Goal: Task Accomplishment & Management: Manage account settings

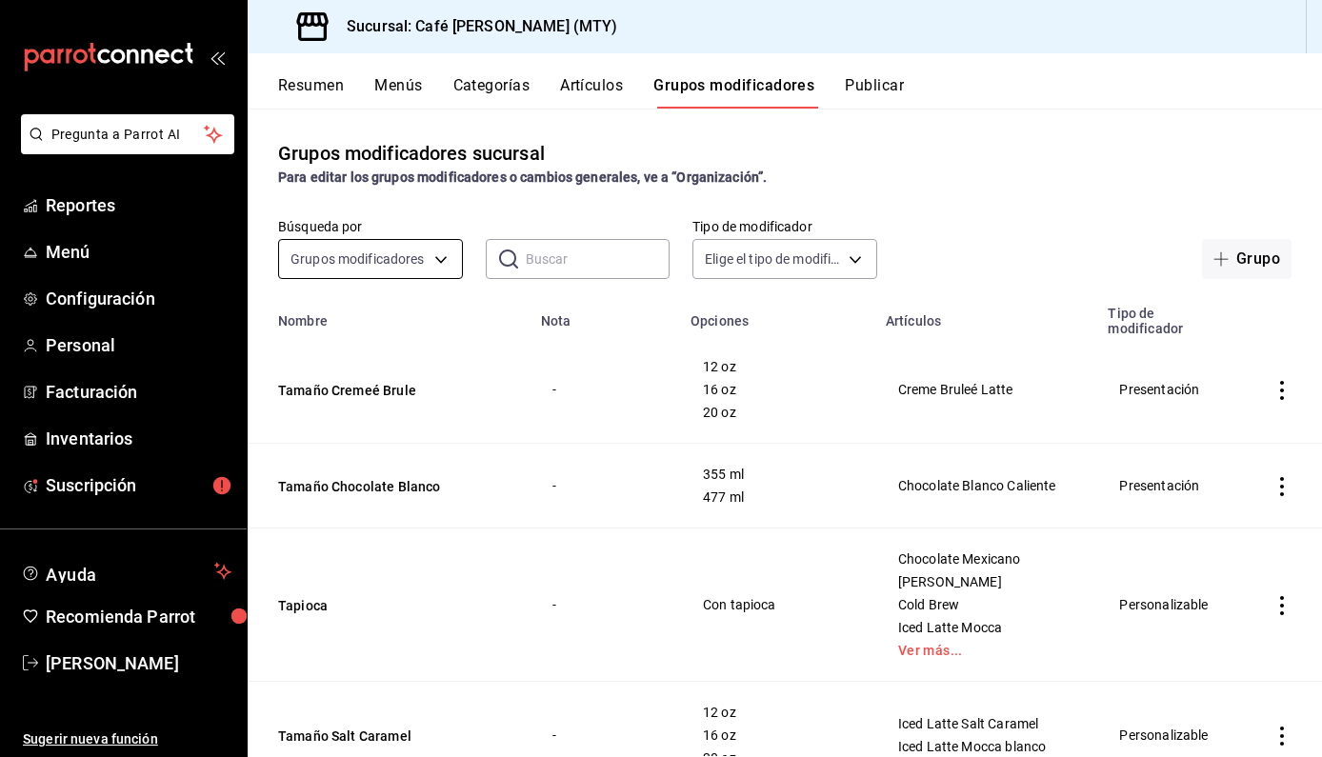
scroll to position [-1, 0]
click at [351, 263] on body "Pregunta a Parrot AI Reportes Menú Configuración Personal Facturación Inventari…" at bounding box center [661, 378] width 1322 height 757
click at [584, 260] on div at bounding box center [661, 378] width 1322 height 757
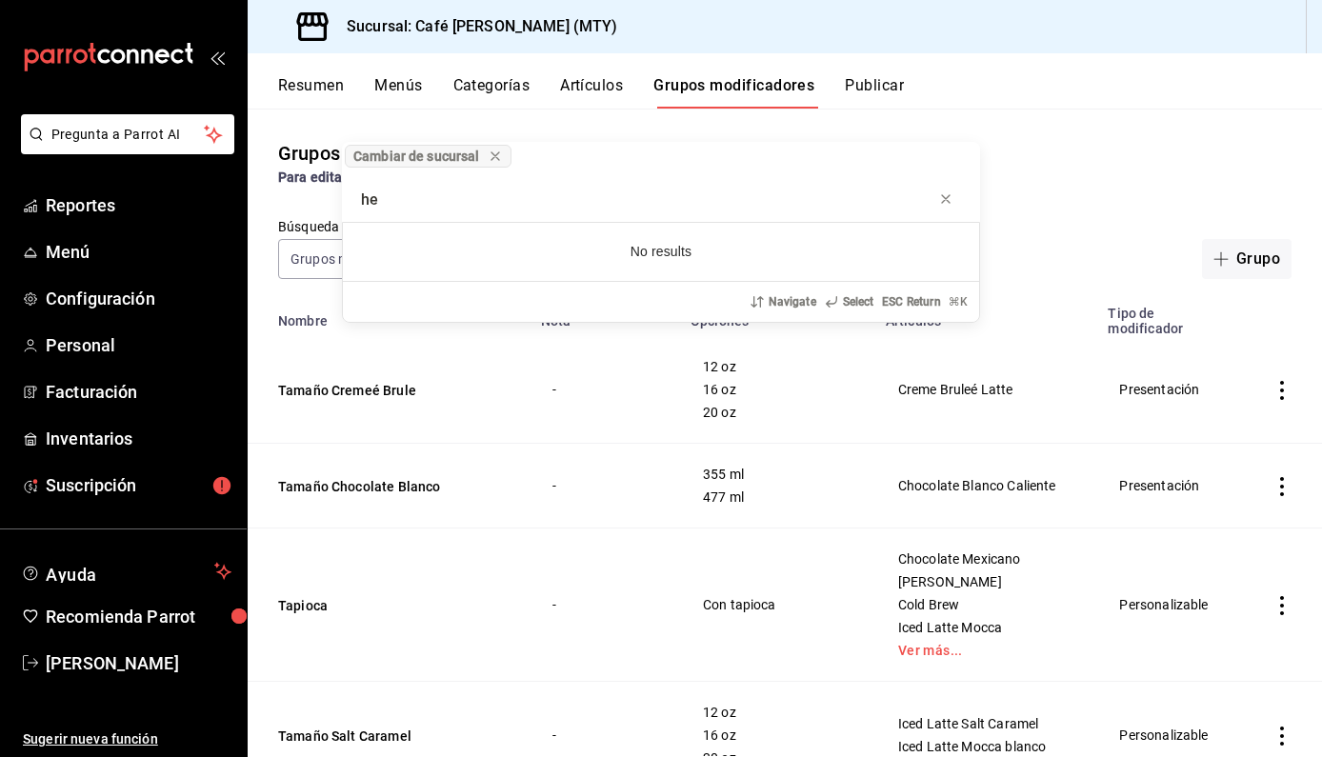
type input "h"
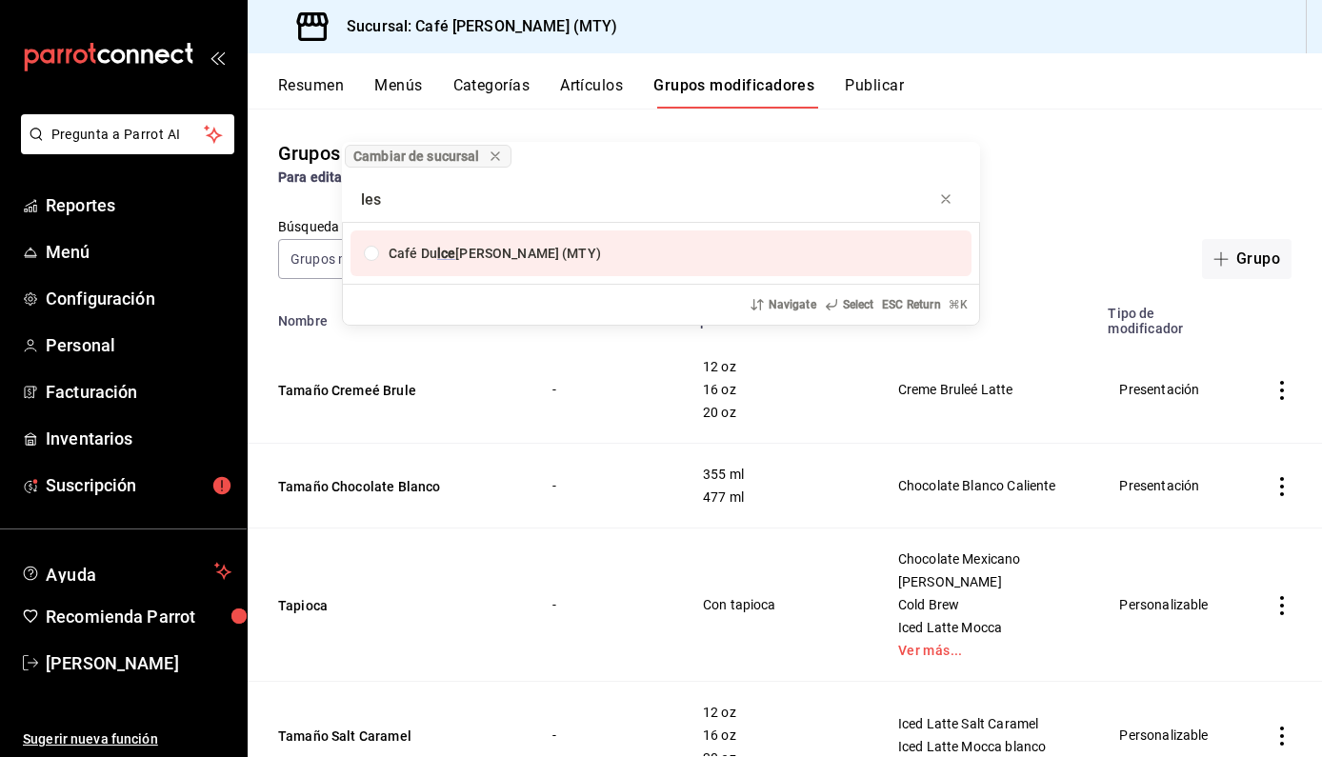
type input "les"
drag, startPoint x: 515, startPoint y: 181, endPoint x: 940, endPoint y: 198, distance: 425.2
click at [940, 198] on icon "progress bar" at bounding box center [945, 198] width 15 height 15
click at [1038, 185] on div "Cambiar de sucursal Café [PERSON_NAME] (MTY) Navigate Select ESC Return ⌘ K" at bounding box center [661, 378] width 1322 height 757
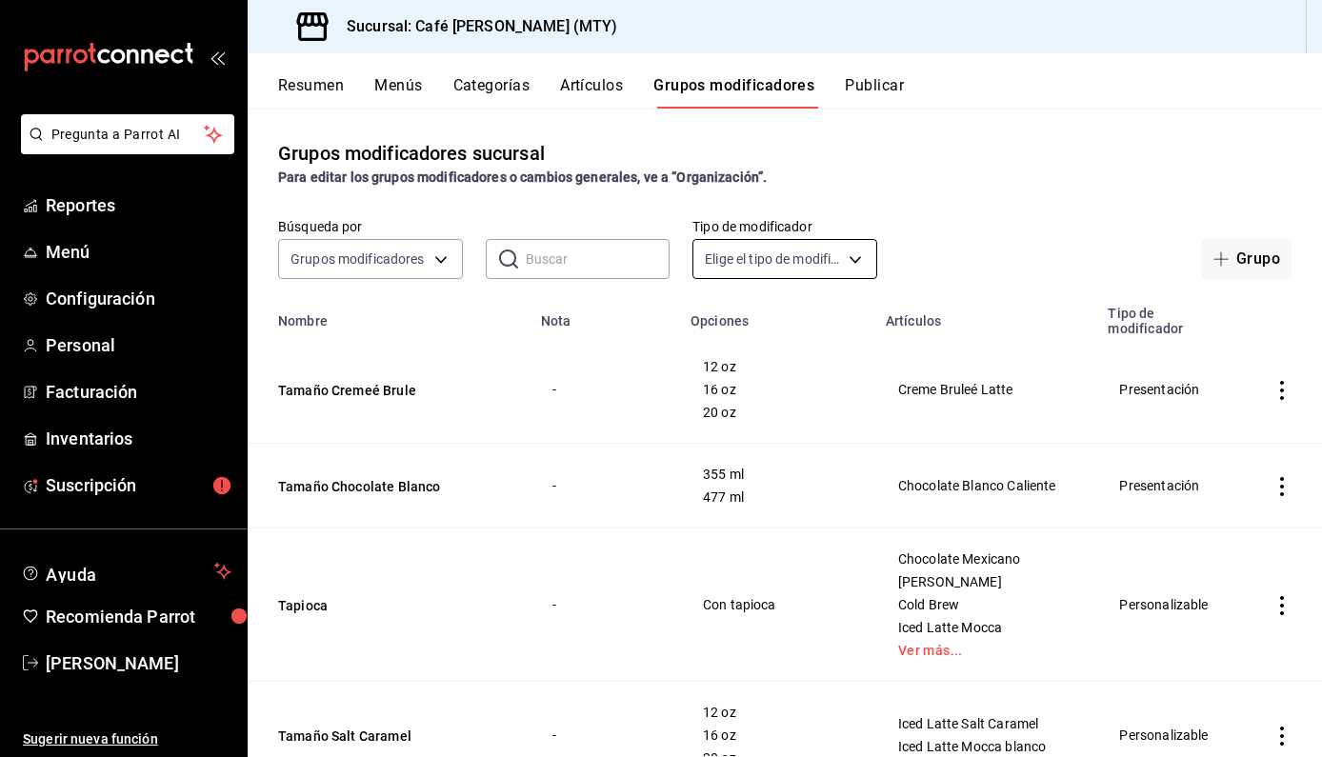
click at [762, 269] on body "Pregunta a Parrot AI Reportes Menú Configuración Personal Facturación Inventari…" at bounding box center [661, 378] width 1322 height 757
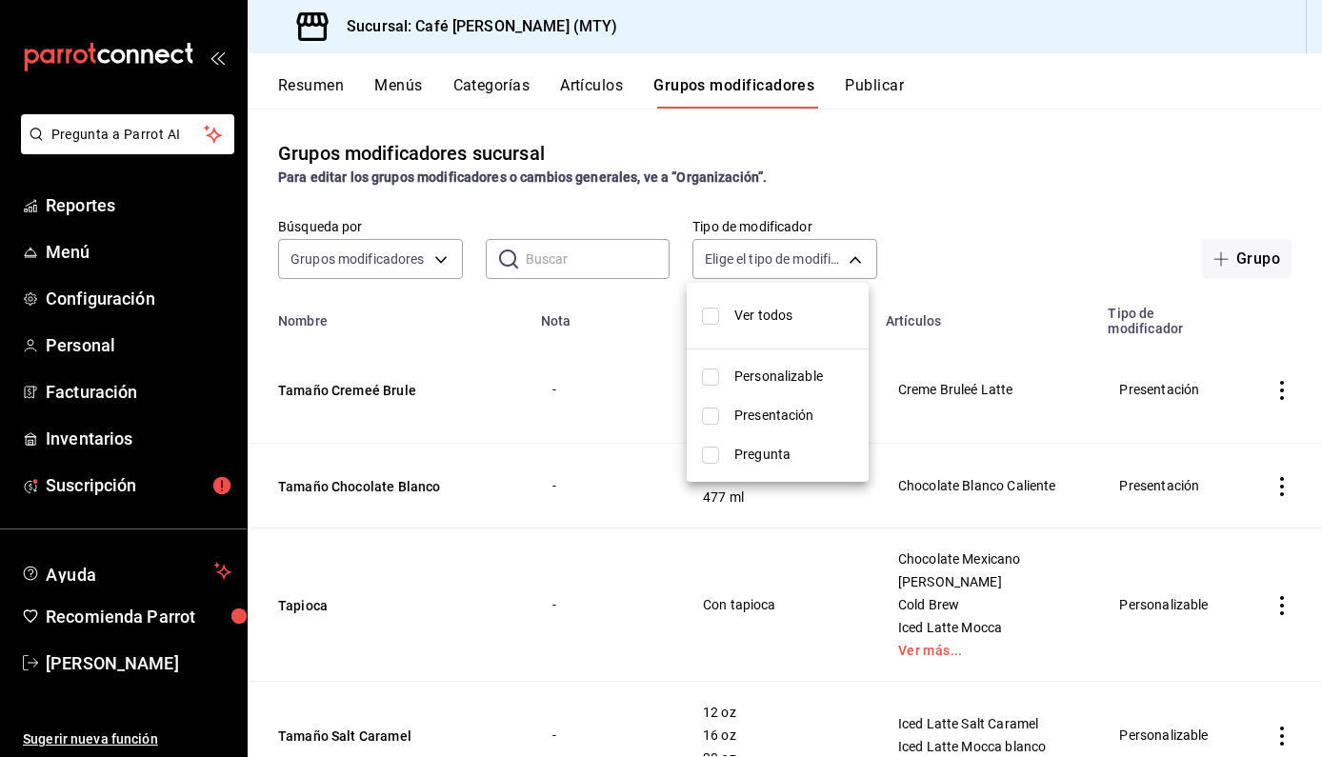
click at [608, 271] on div at bounding box center [661, 378] width 1322 height 757
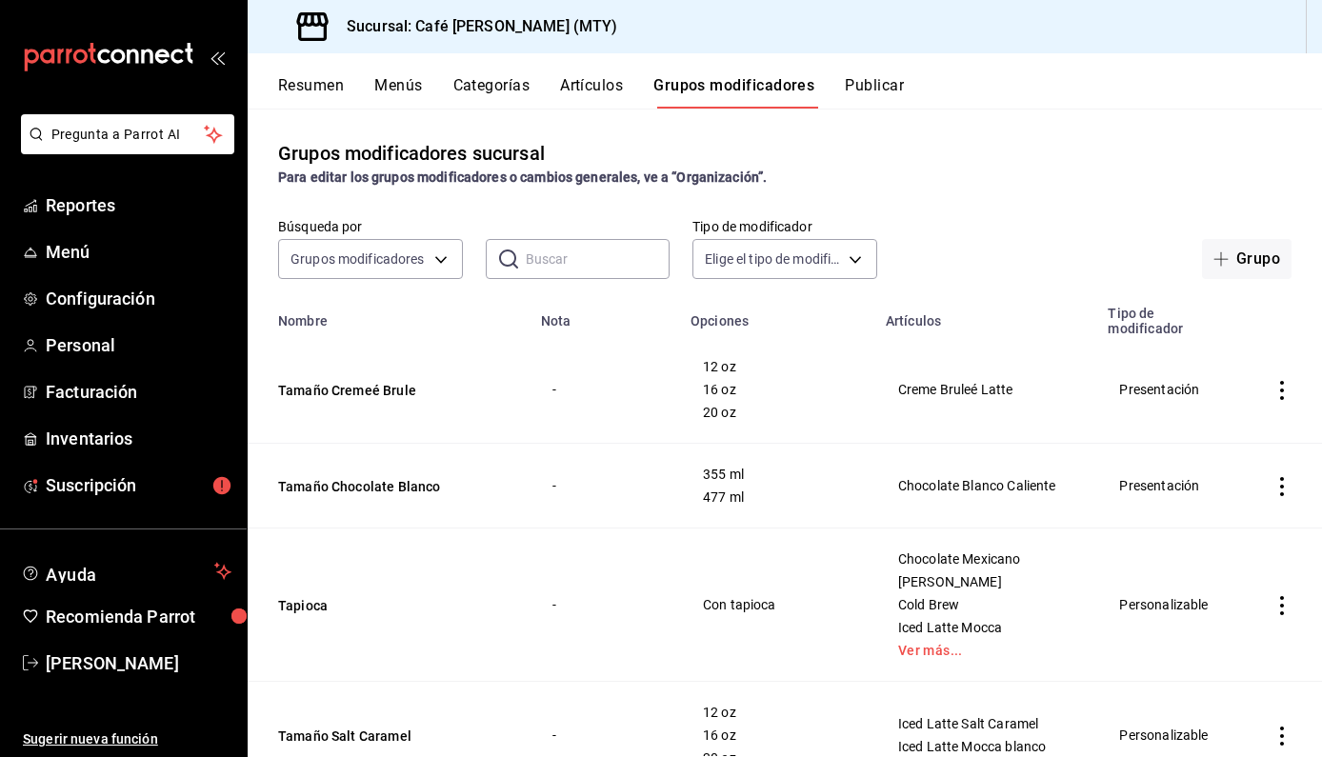
click at [557, 258] on input "text" at bounding box center [598, 259] width 145 height 38
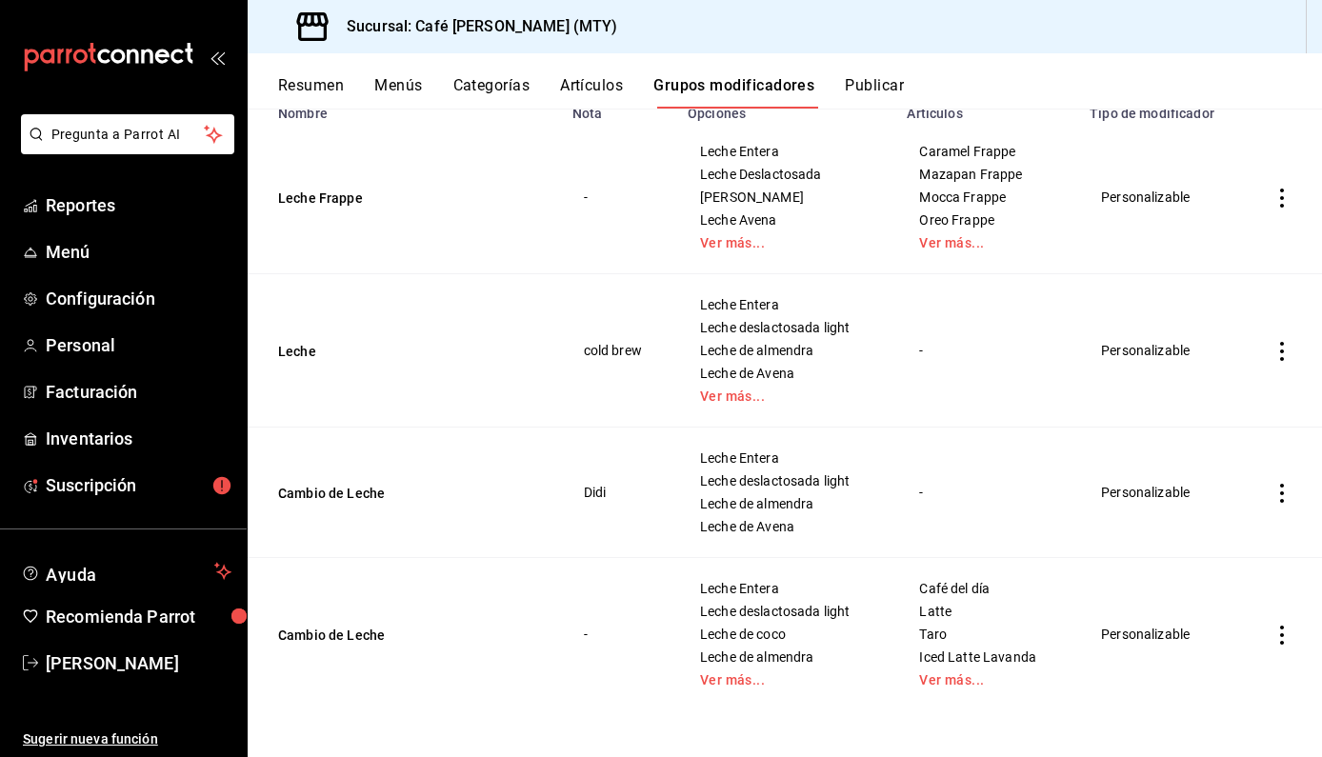
type input "lech"
click at [1280, 634] on icon "actions" at bounding box center [1282, 635] width 4 height 19
click at [1196, 629] on span "Editar" at bounding box center [1211, 629] width 50 height 20
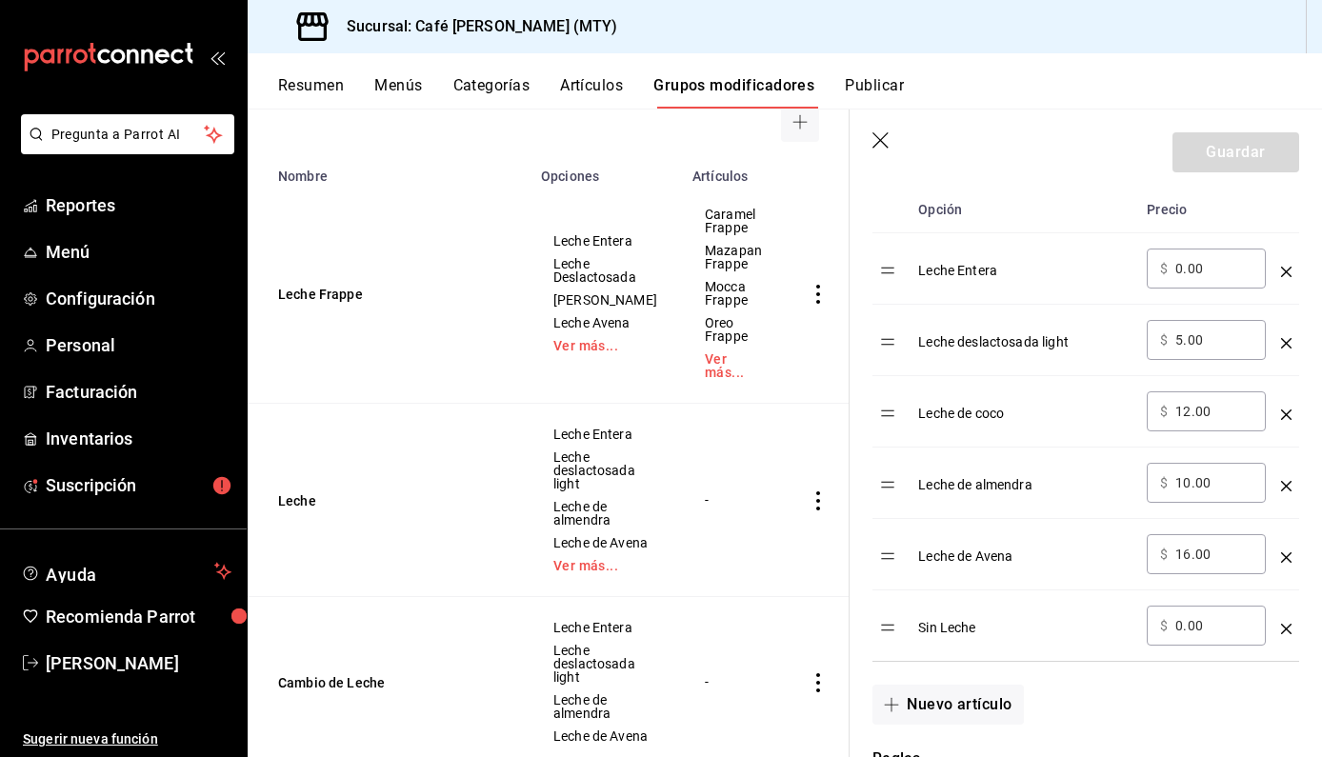
scroll to position [636, 0]
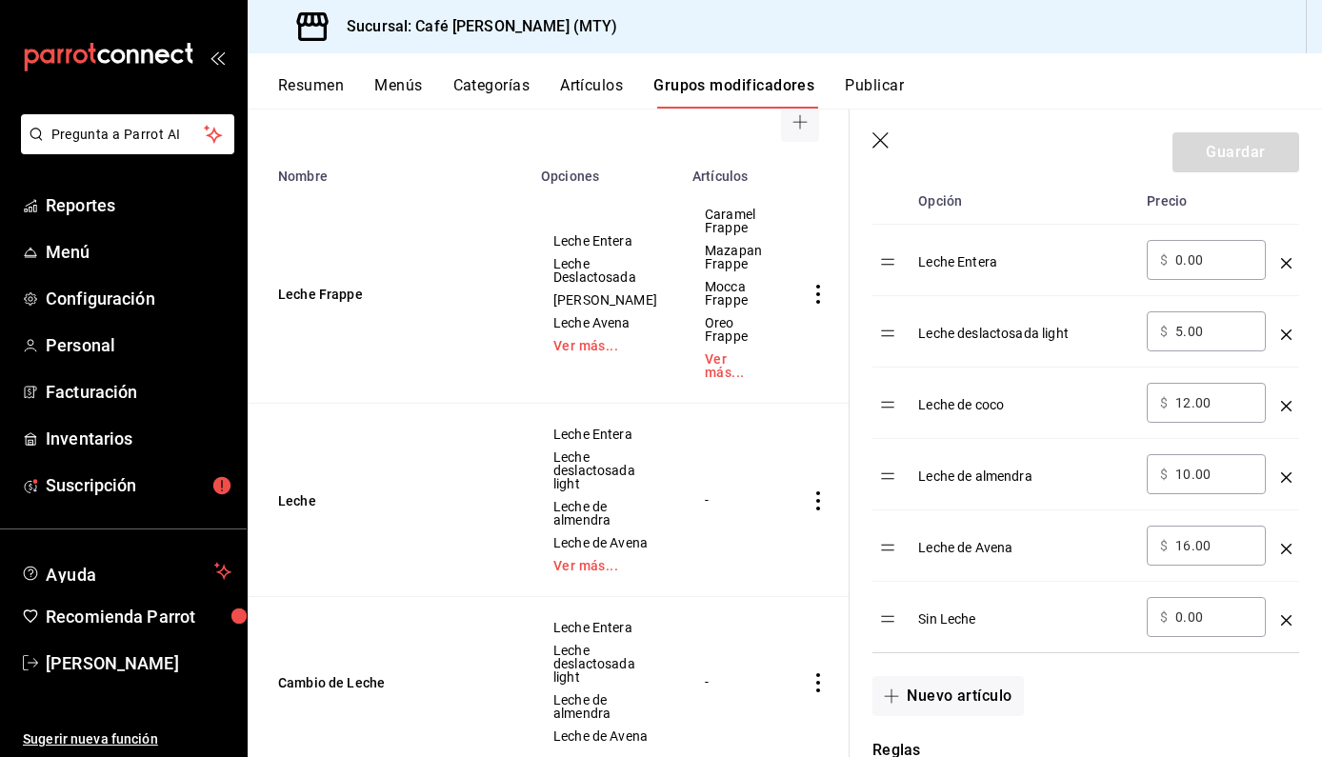
click at [1191, 473] on input "10.00" at bounding box center [1213, 474] width 77 height 19
type input "13.00"
click at [1233, 152] on button "Guardar" at bounding box center [1236, 152] width 127 height 40
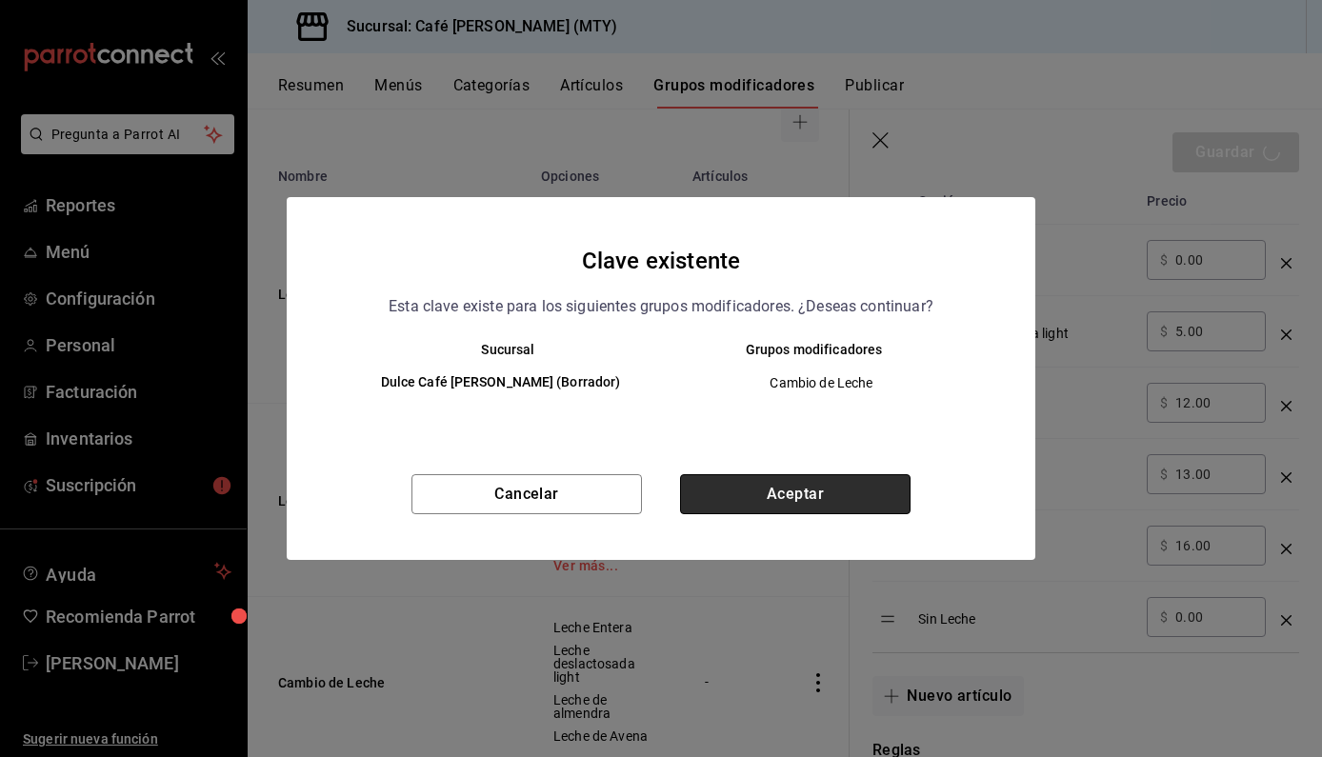
click at [799, 502] on button "Aceptar" at bounding box center [795, 494] width 231 height 40
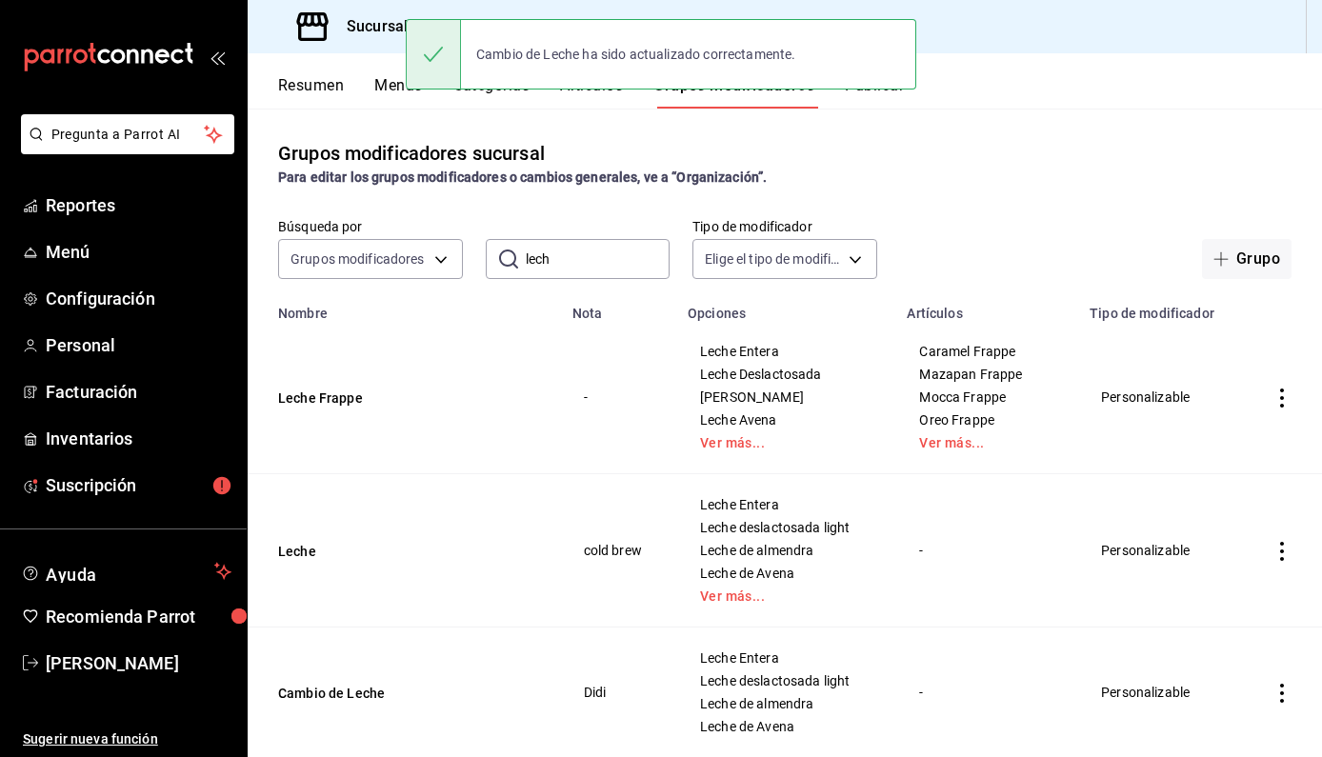
click at [1273, 389] on icon "actions" at bounding box center [1282, 398] width 19 height 19
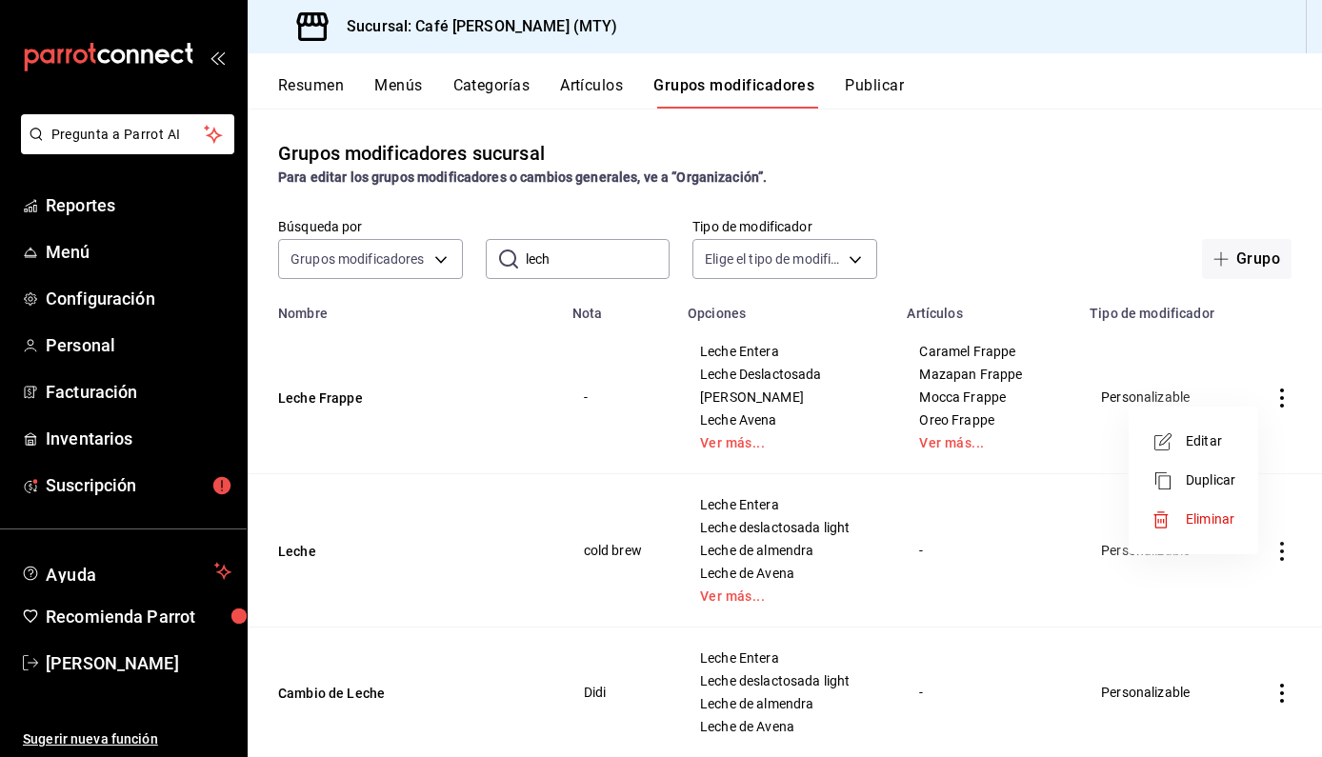
click at [1206, 437] on span "Editar" at bounding box center [1211, 441] width 50 height 20
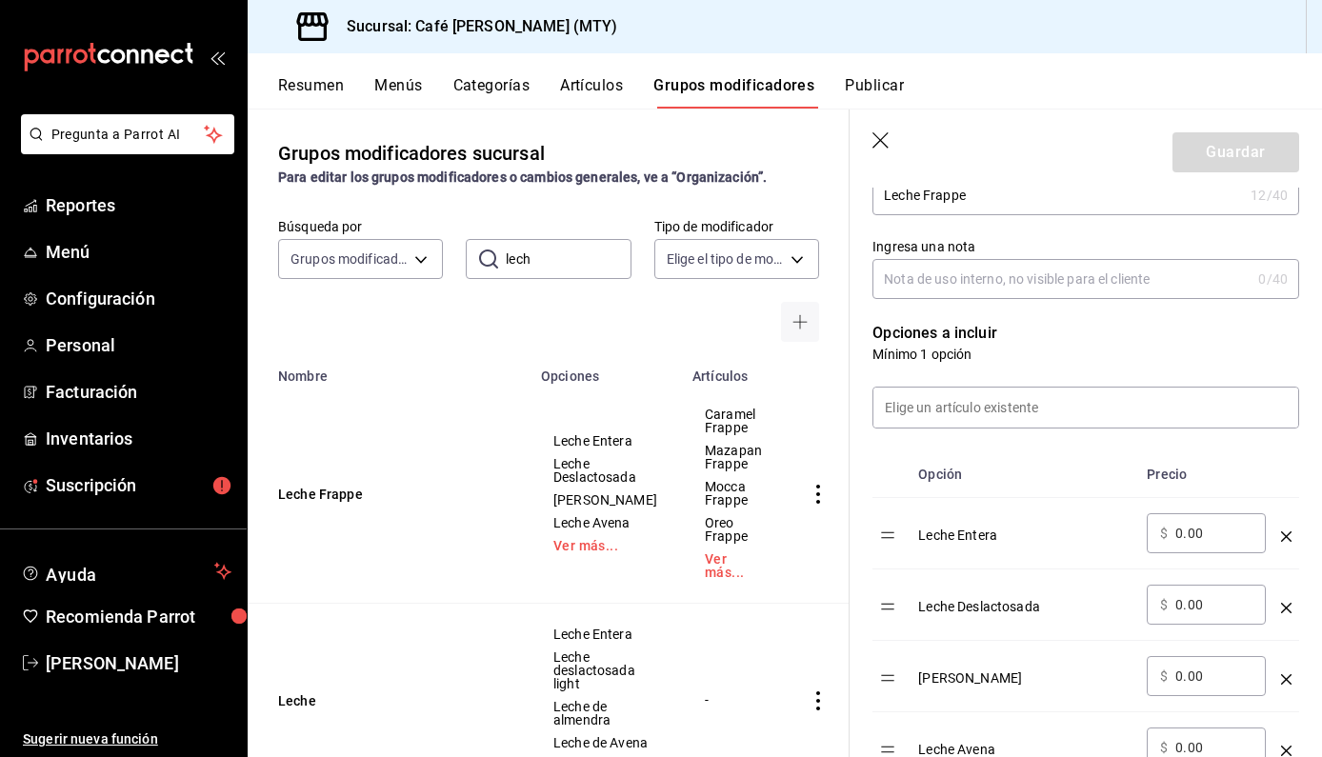
scroll to position [336, 0]
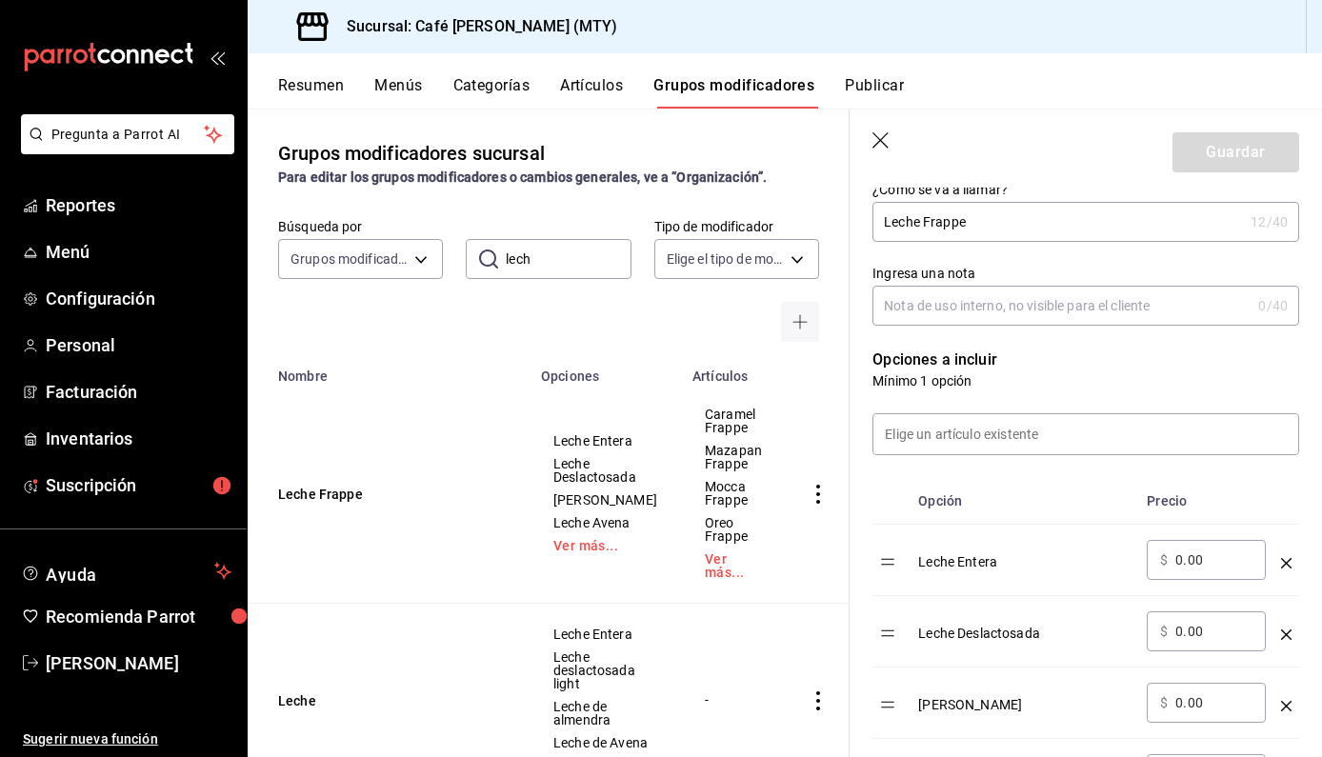
click at [886, 131] on header "Guardar" at bounding box center [1086, 149] width 472 height 78
click at [877, 146] on icon "button" at bounding box center [881, 141] width 19 height 19
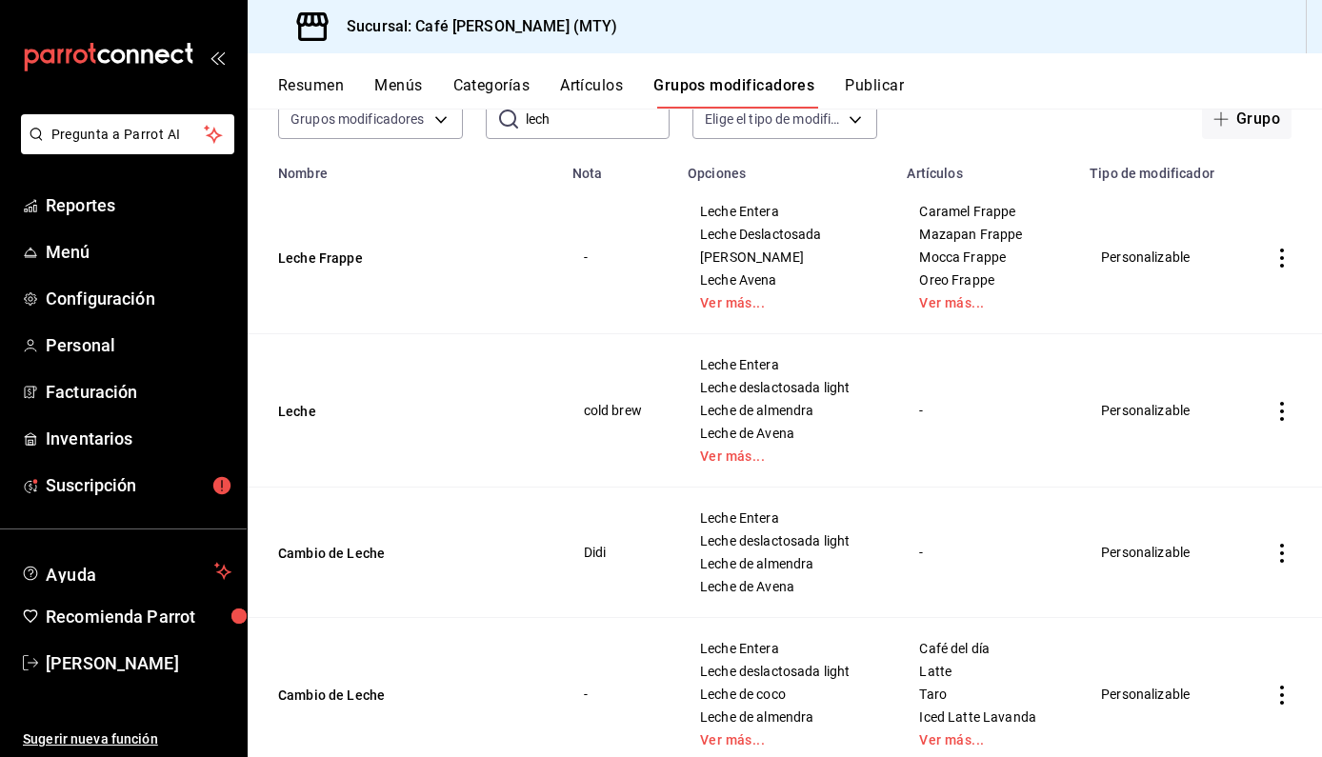
scroll to position [156, 0]
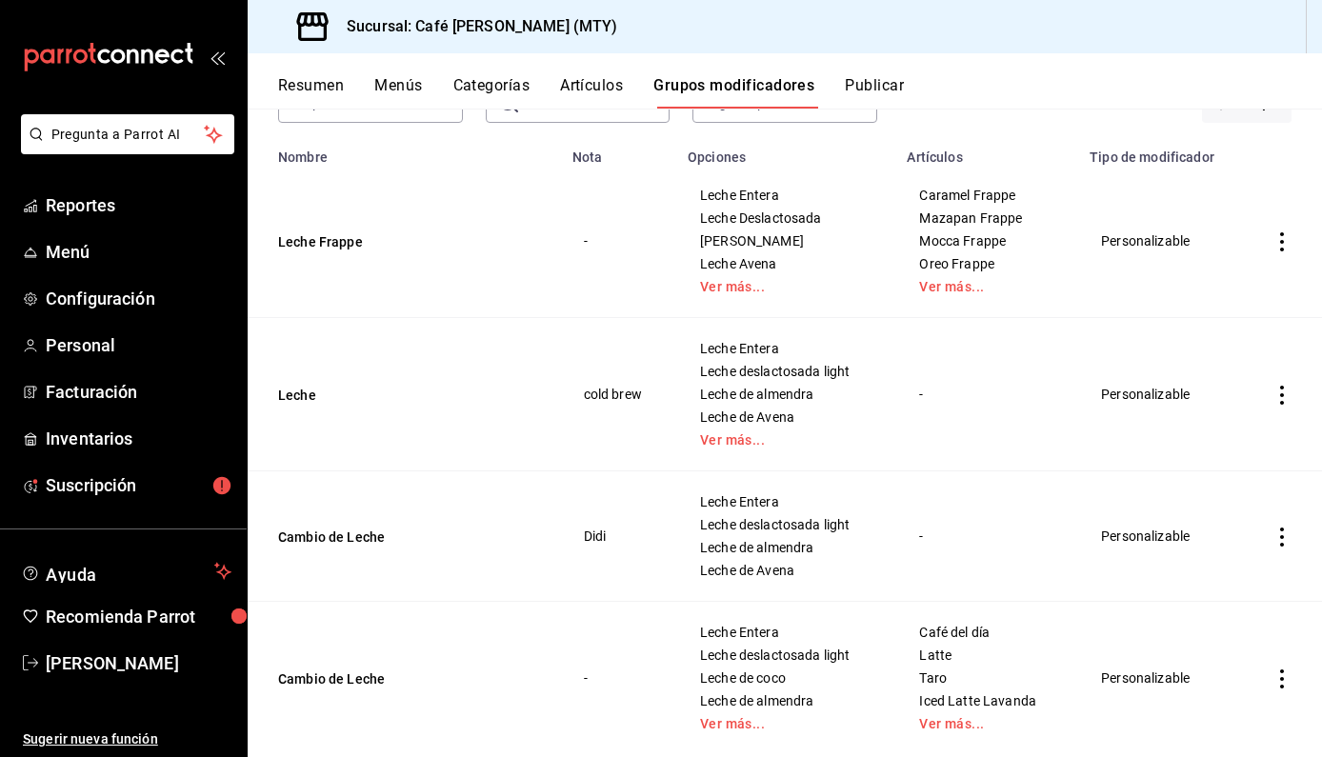
click at [1280, 393] on icon "actions" at bounding box center [1282, 395] width 4 height 19
click at [1193, 433] on span "Editar" at bounding box center [1211, 439] width 50 height 20
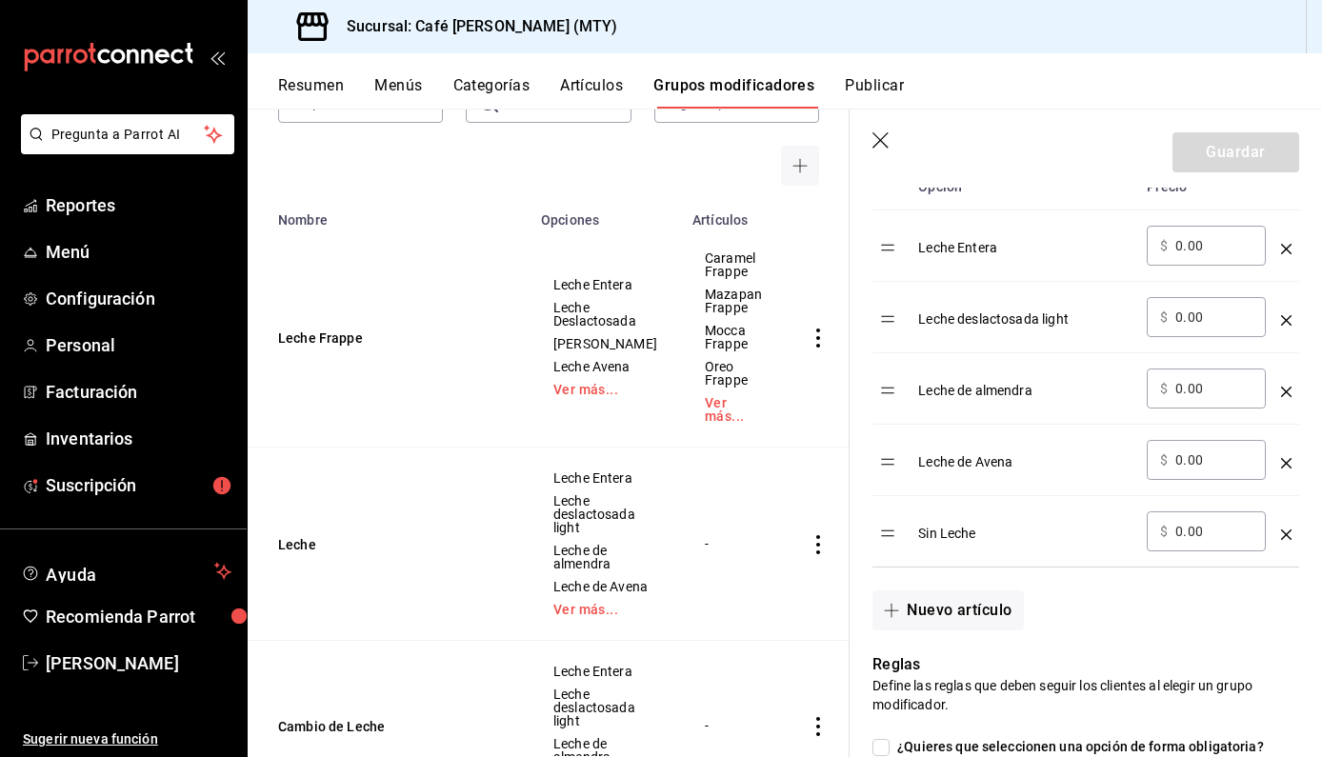
scroll to position [651, 0]
click at [881, 145] on icon "button" at bounding box center [881, 141] width 19 height 19
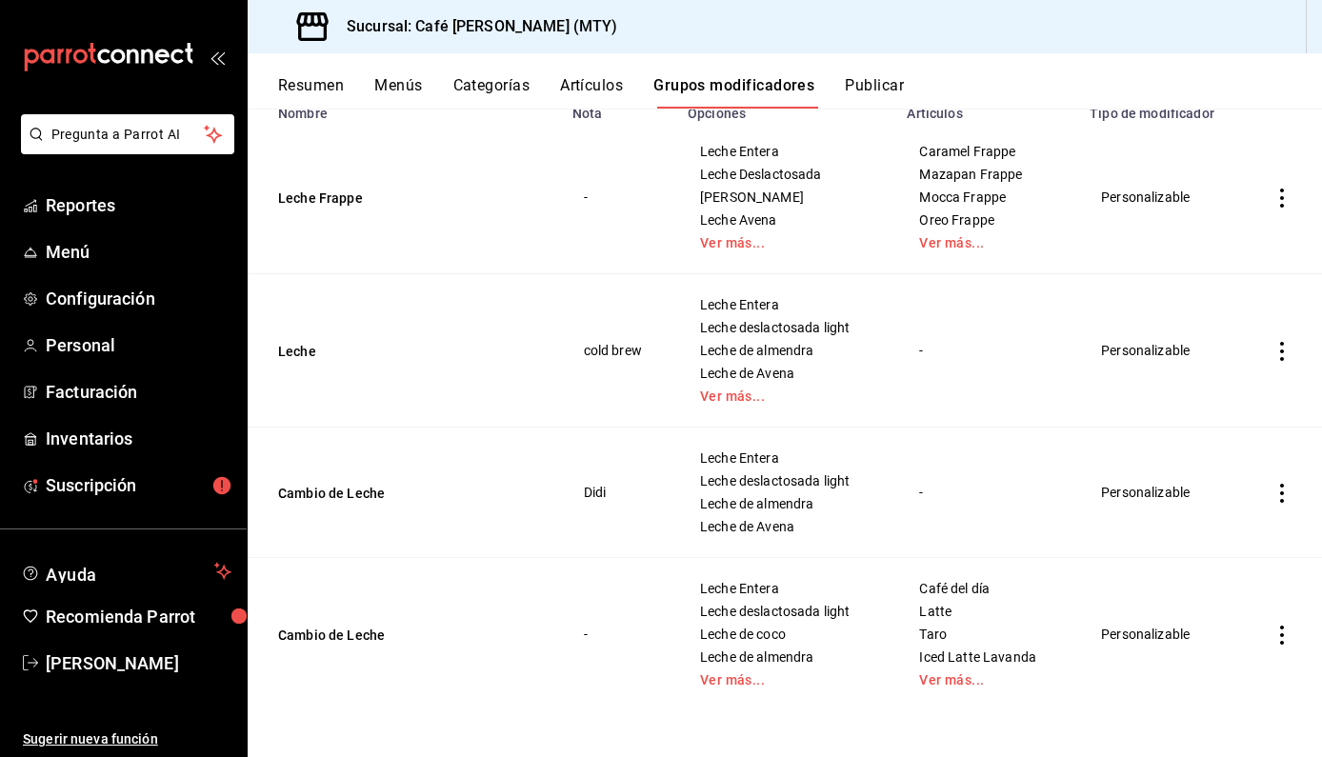
click at [1273, 490] on icon "actions" at bounding box center [1282, 493] width 19 height 19
click at [1186, 522] on li "Editar" at bounding box center [1193, 536] width 114 height 39
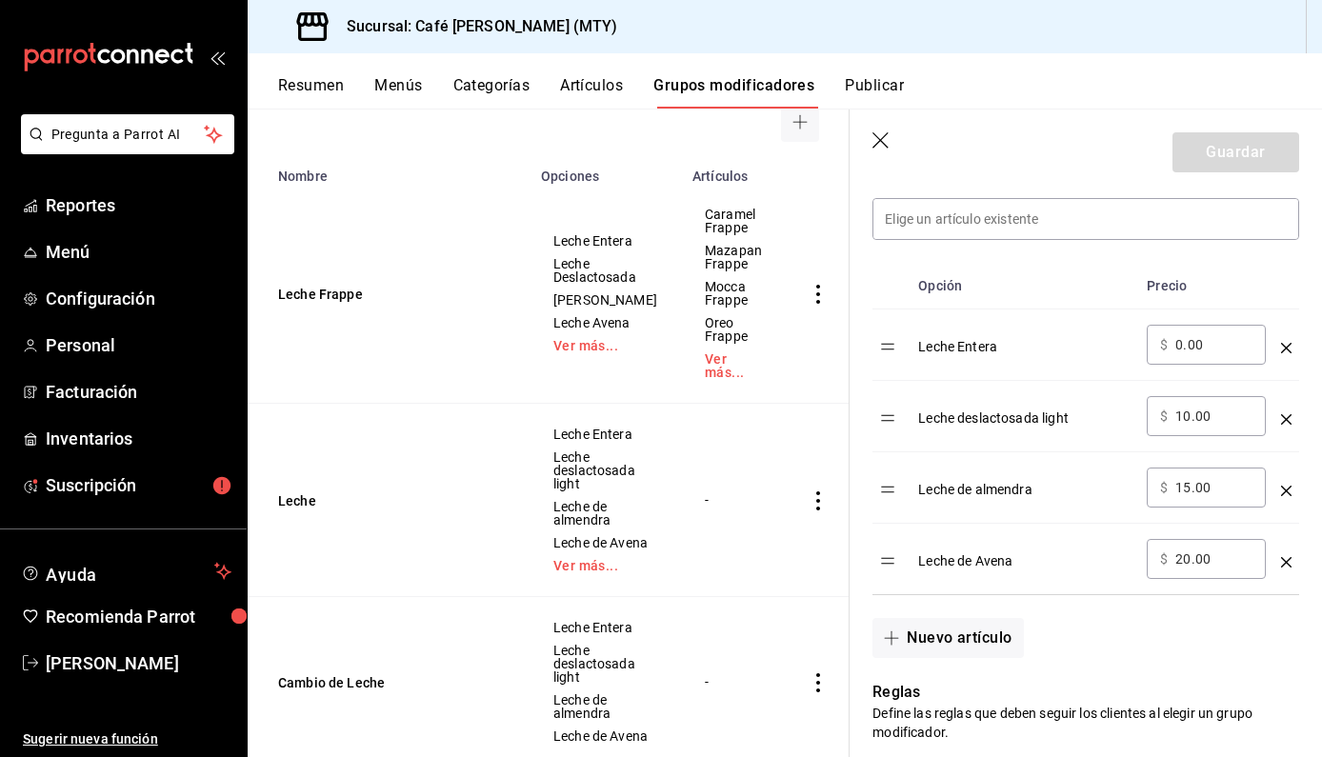
scroll to position [550, 0]
click at [1189, 490] on input "15.00" at bounding box center [1213, 489] width 77 height 19
type input "1.00"
type input "20.00"
click at [1249, 148] on button "Guardar" at bounding box center [1236, 152] width 127 height 40
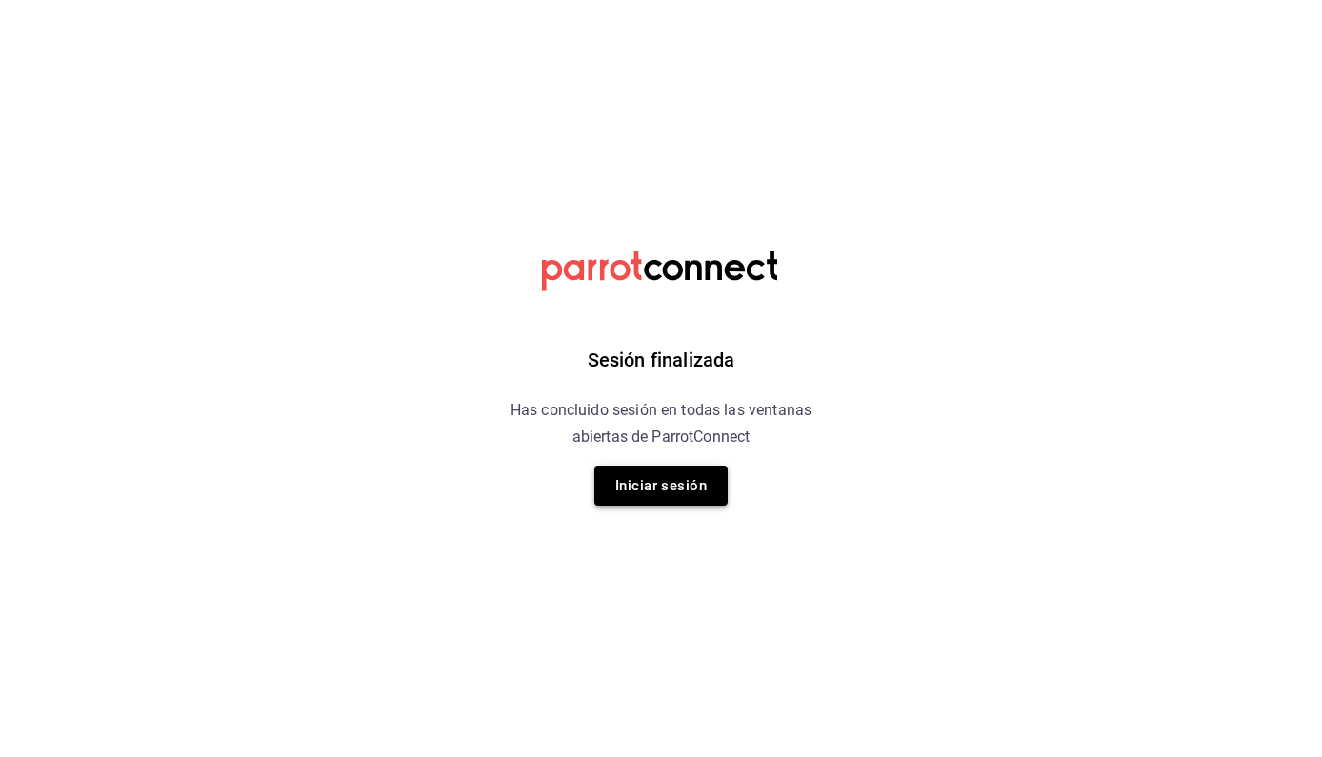
click at [672, 495] on button "Iniciar sesión" at bounding box center [660, 486] width 133 height 40
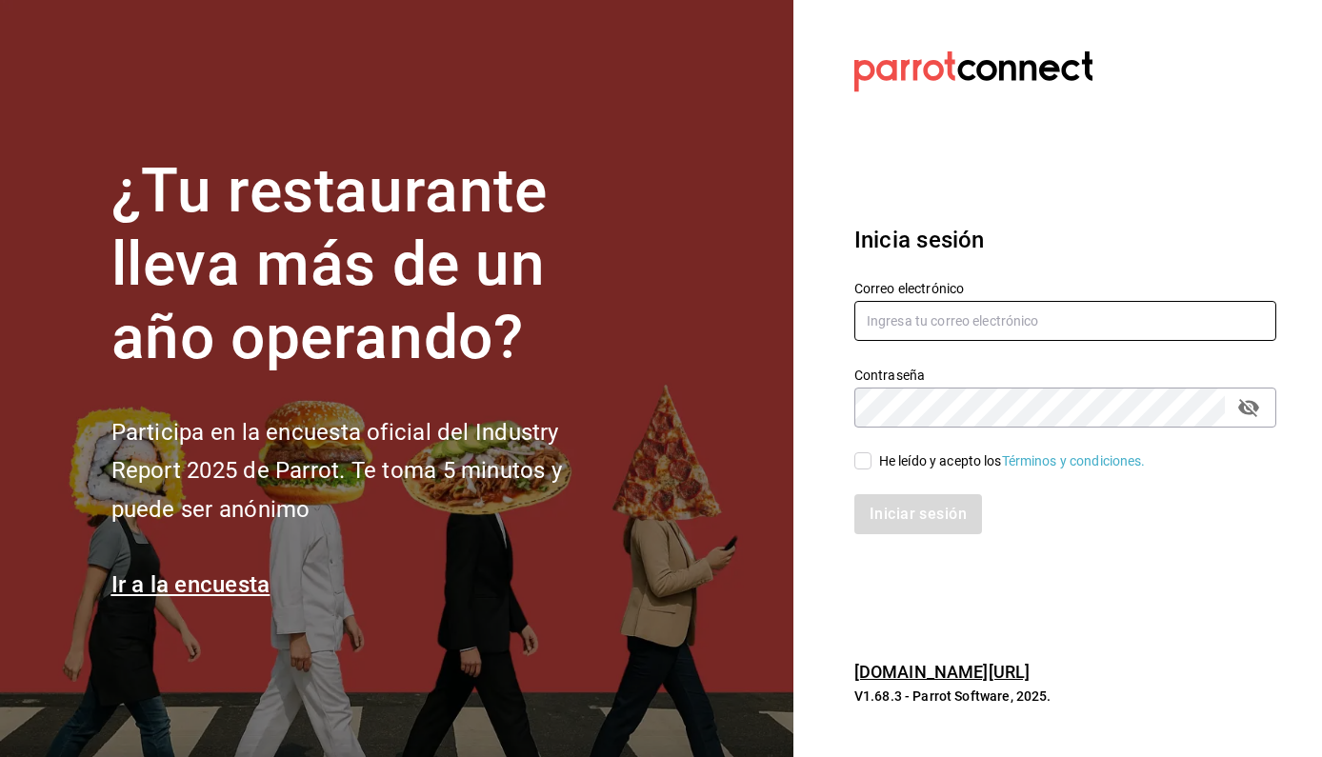
type input "[PERSON_NAME][EMAIL_ADDRESS][DOMAIN_NAME]"
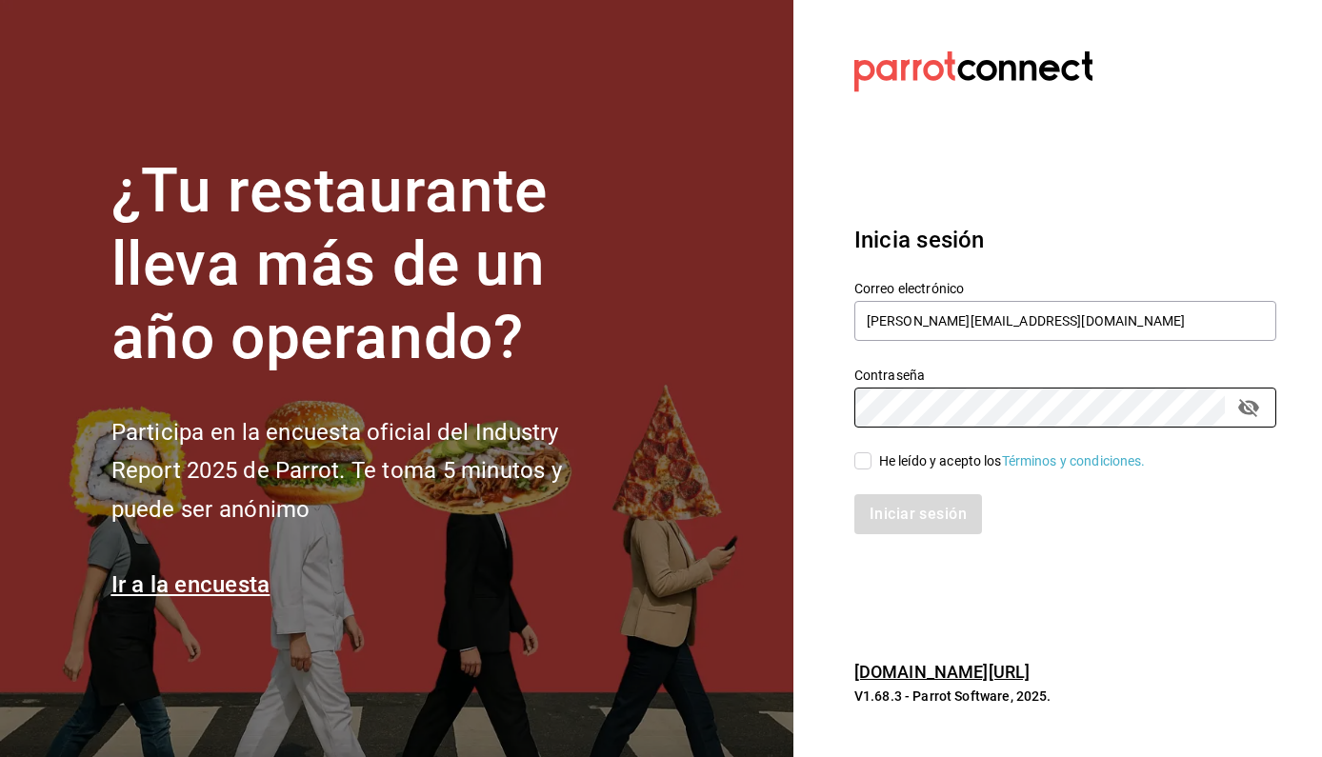
click at [862, 466] on input "He leído y acepto los Términos y condiciones." at bounding box center [862, 460] width 17 height 17
checkbox input "true"
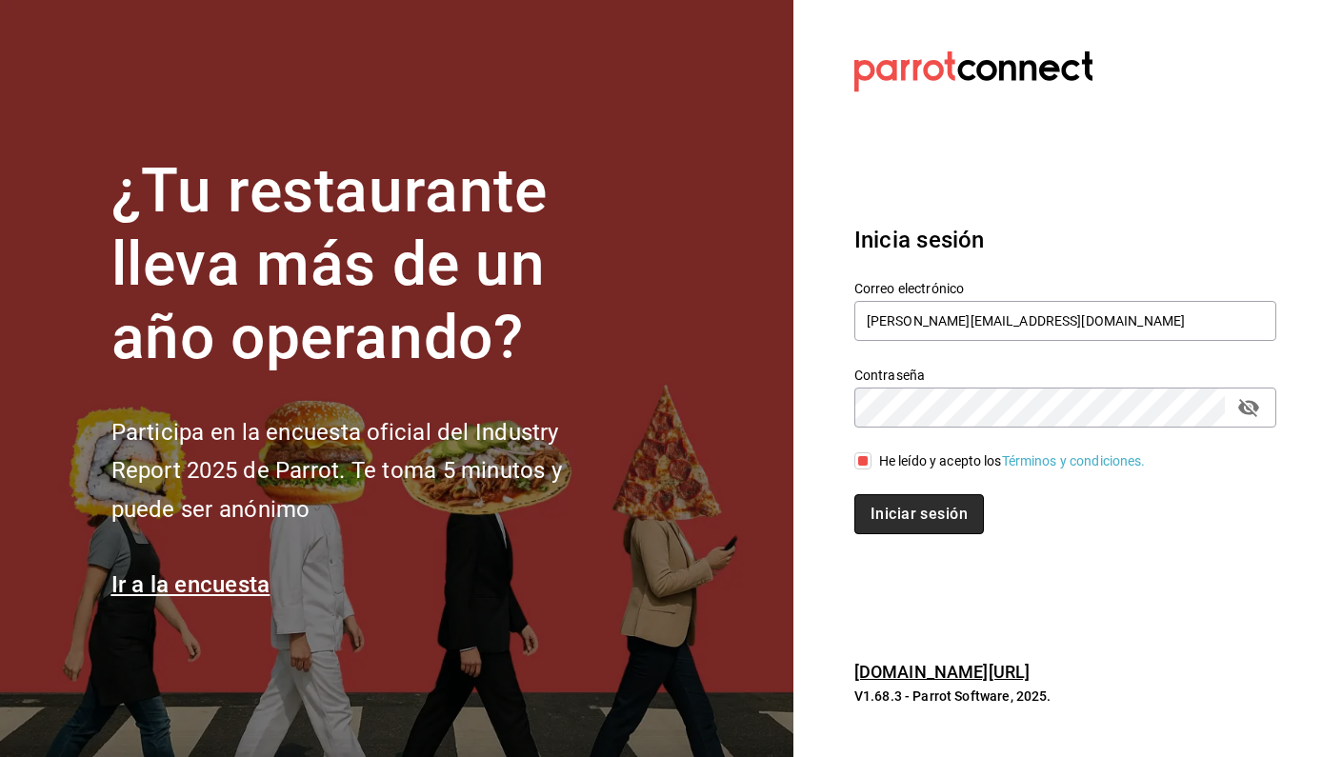
click at [901, 526] on button "Iniciar sesión" at bounding box center [919, 514] width 130 height 40
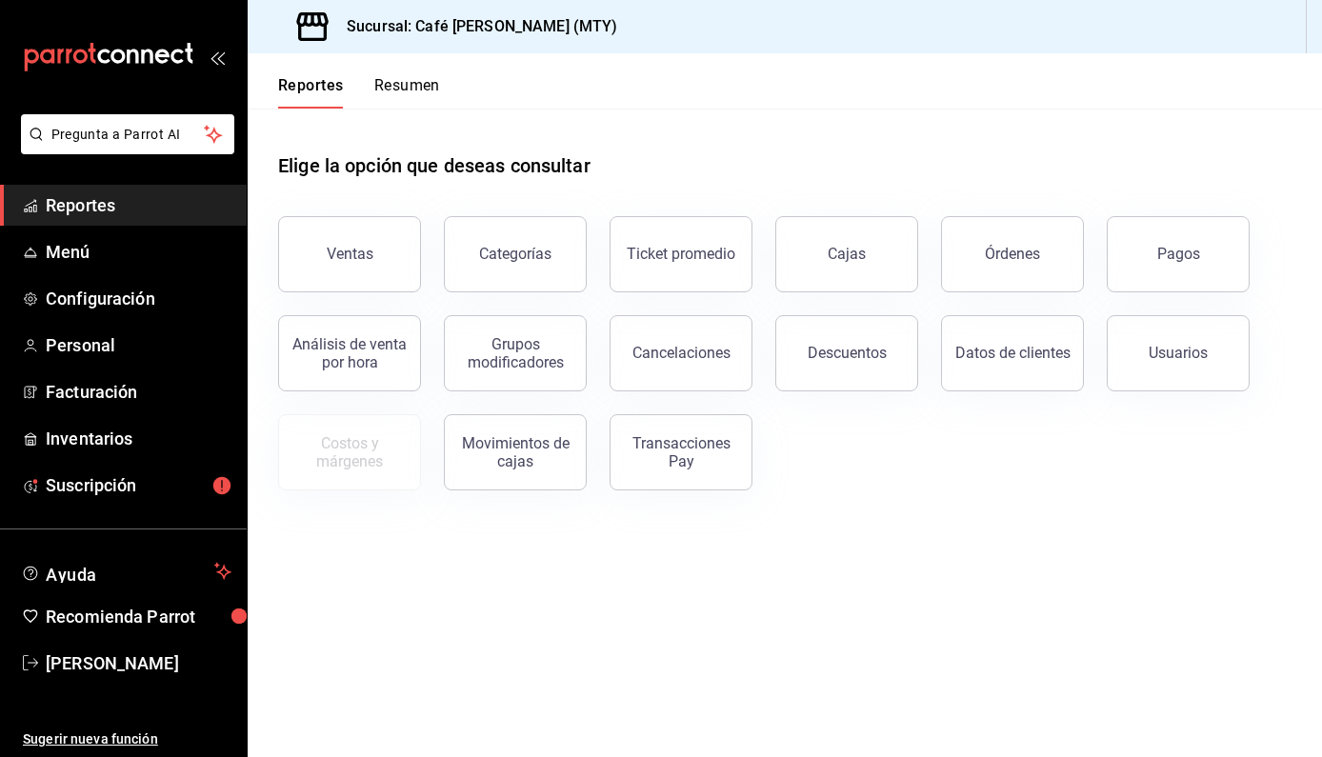
click at [420, 98] on button "Resumen" at bounding box center [407, 92] width 66 height 32
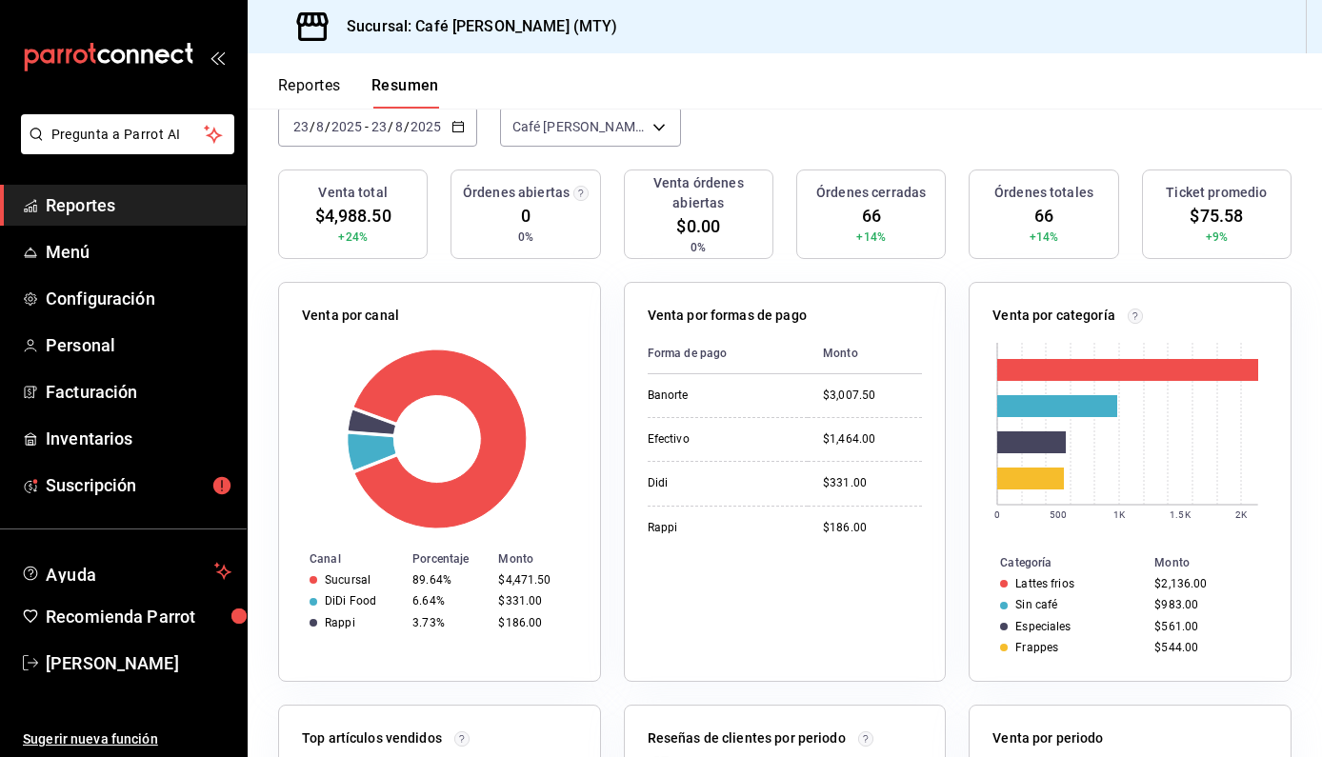
scroll to position [152, 0]
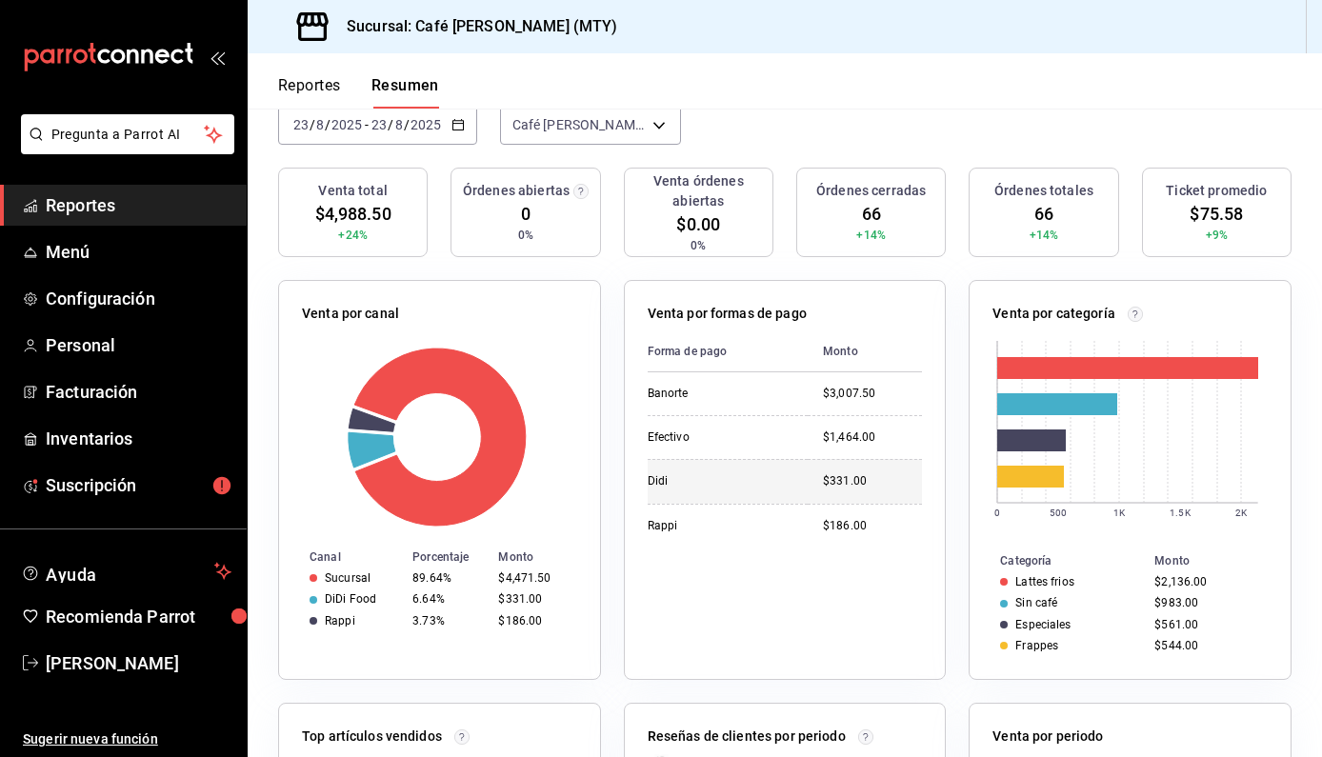
click at [823, 471] on td "$331.00" at bounding box center [865, 481] width 114 height 44
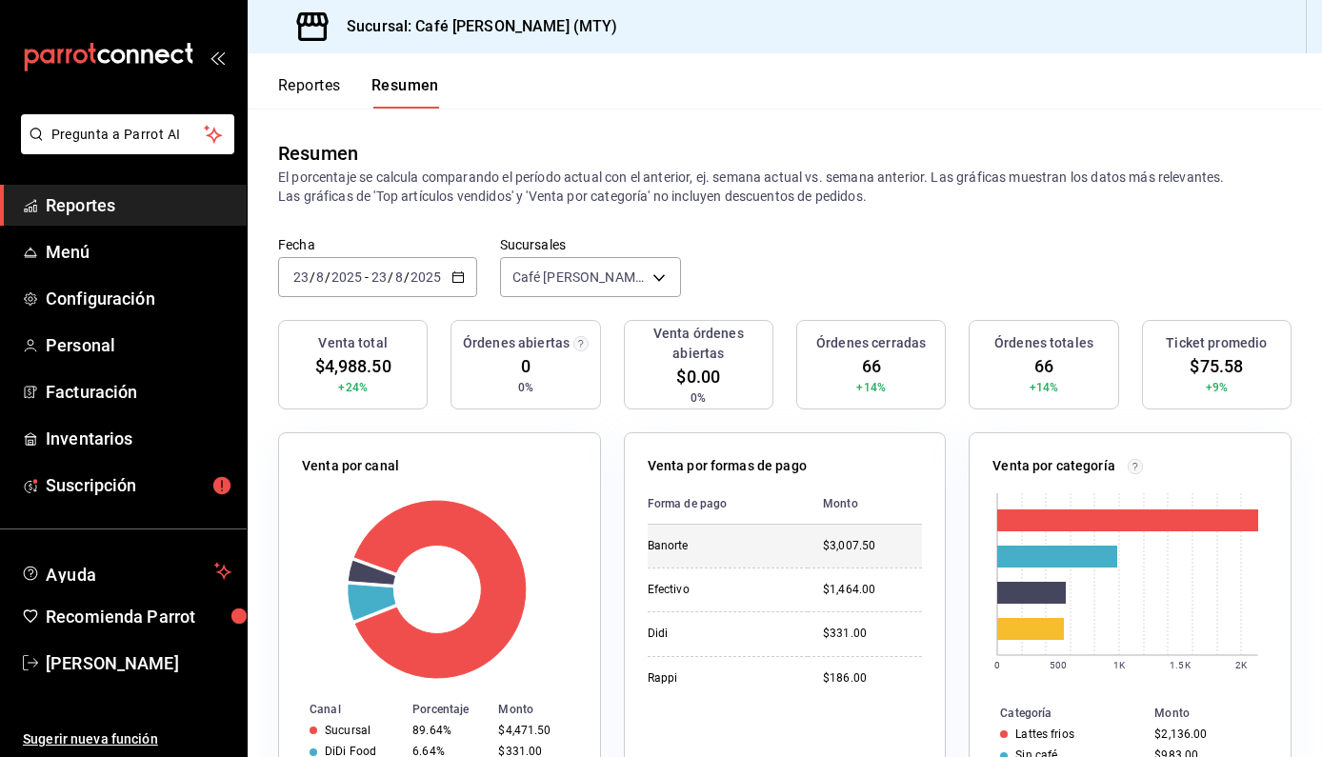
scroll to position [0, 0]
click at [333, 88] on button "Reportes" at bounding box center [309, 92] width 63 height 32
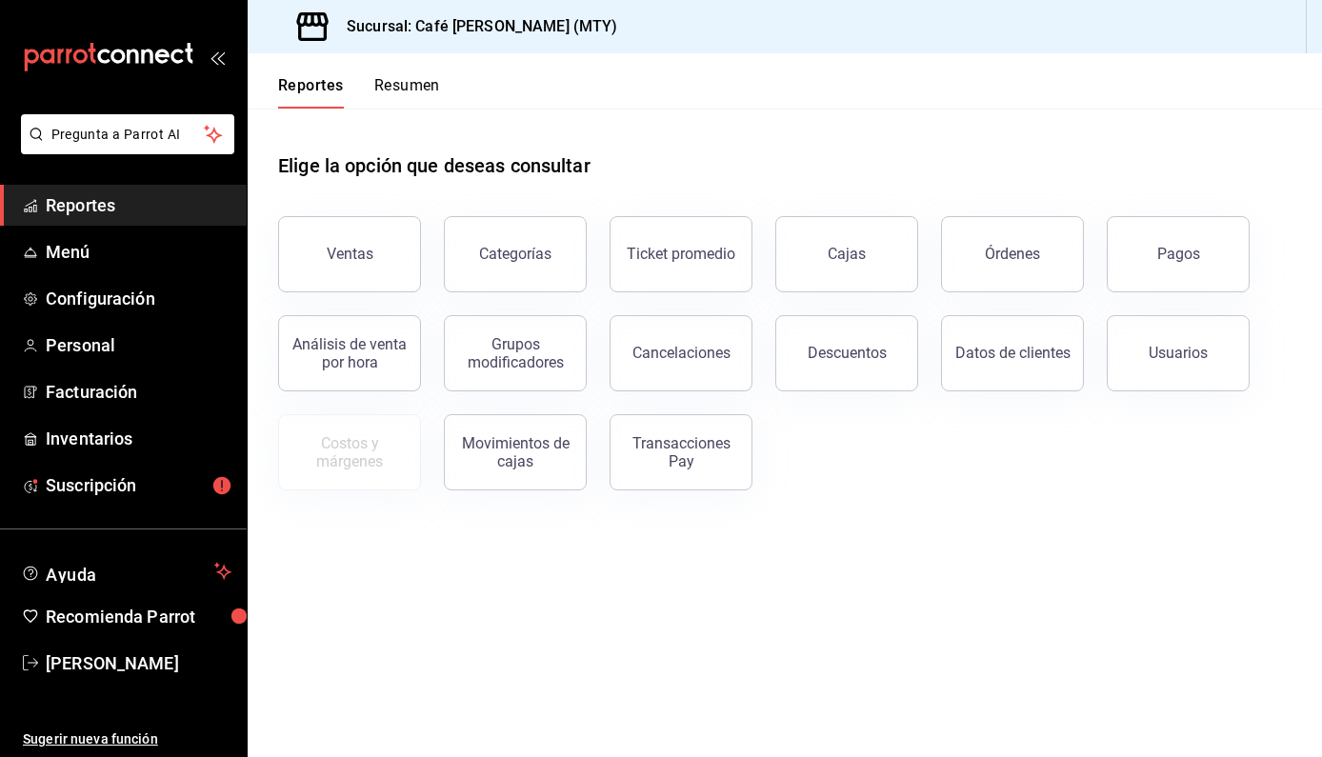
click at [399, 81] on button "Resumen" at bounding box center [407, 92] width 66 height 32
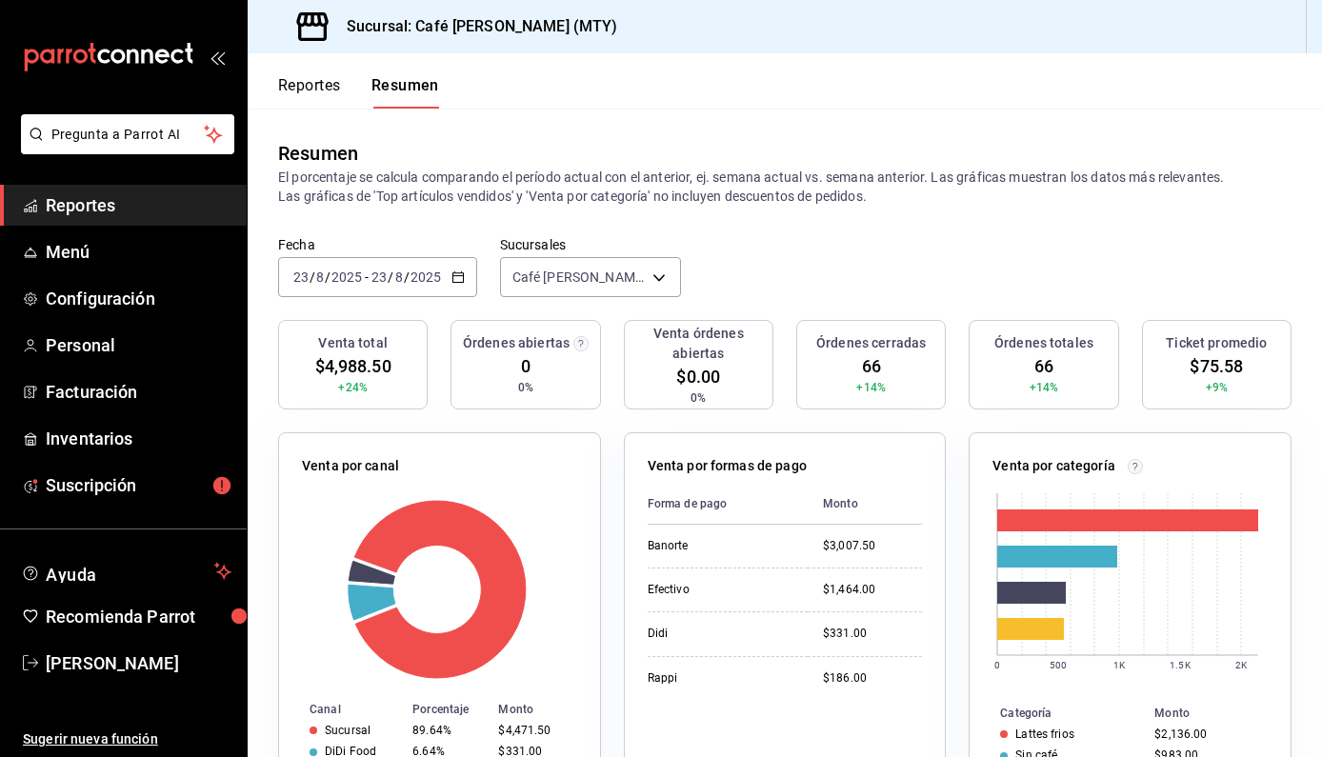
click at [437, 264] on div "2025-08-23 23 / 8 / 2025 - 2025-08-23 23 / 8 / 2025" at bounding box center [377, 277] width 199 height 40
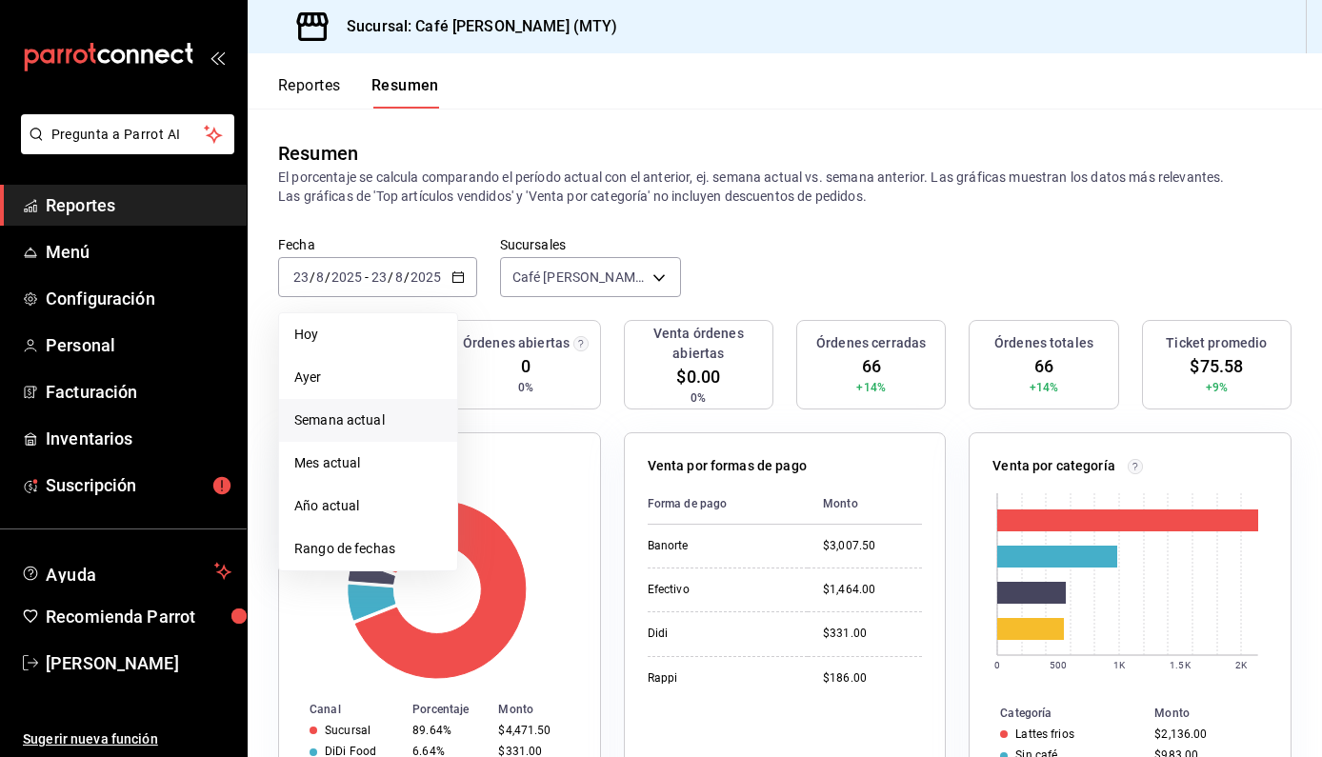
click at [366, 416] on span "Semana actual" at bounding box center [368, 421] width 148 height 20
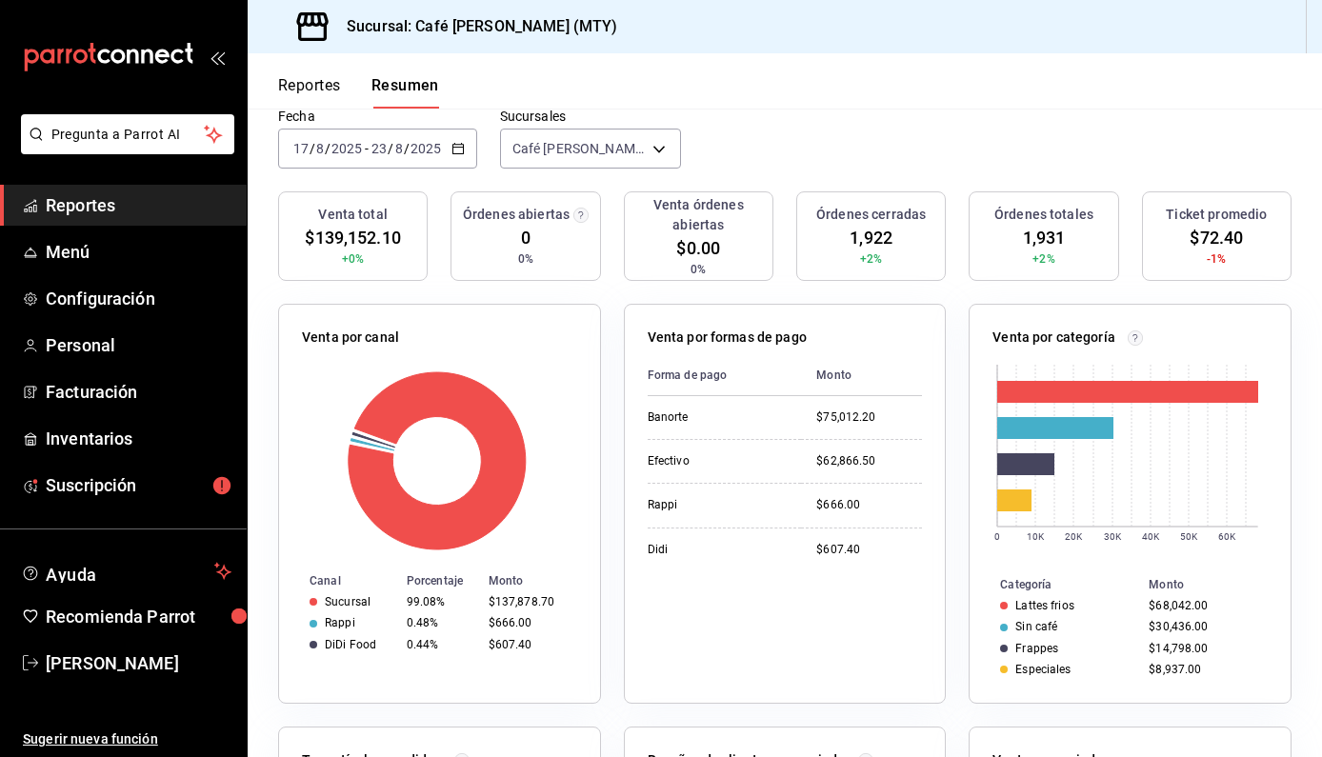
scroll to position [118, 0]
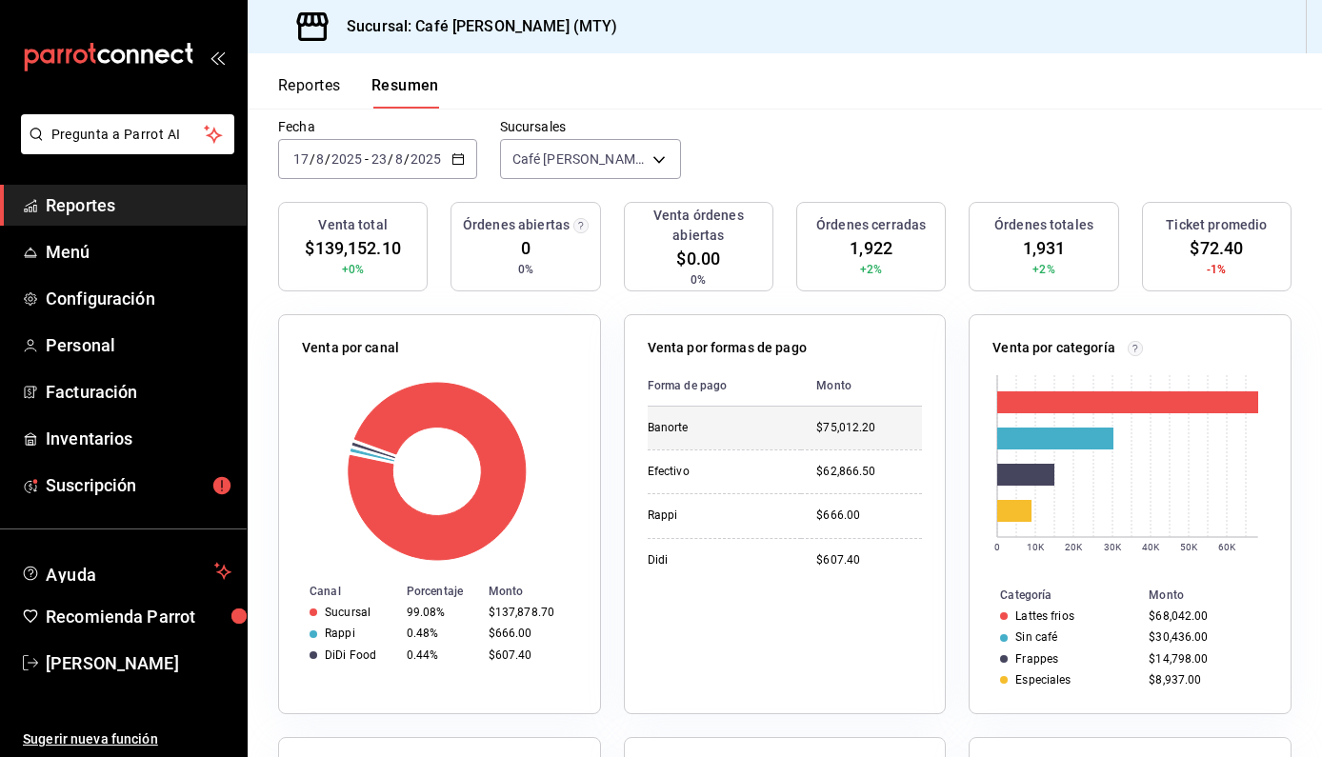
click at [827, 427] on div "$75,012.20" at bounding box center [869, 428] width 106 height 16
click at [610, 303] on div "Venta por formas de pago Forma de pago Monto Banorte $75,012.20 Efectivo $62,86…" at bounding box center [774, 502] width 346 height 423
click at [445, 175] on div "2025-08-17 17 / 8 / 2025 - 2025-08-23 23 / 8 / 2025" at bounding box center [377, 159] width 199 height 40
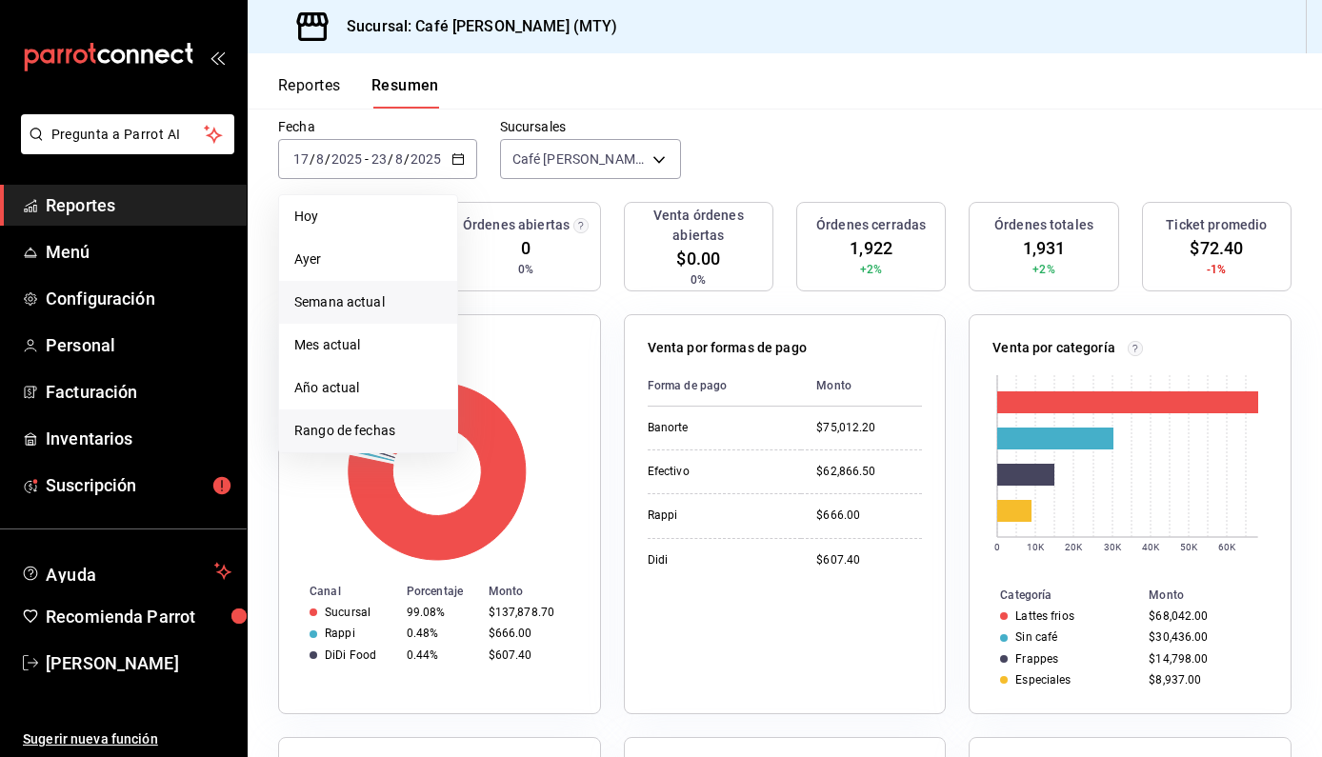
click at [356, 432] on span "Rango de fechas" at bounding box center [368, 431] width 148 height 20
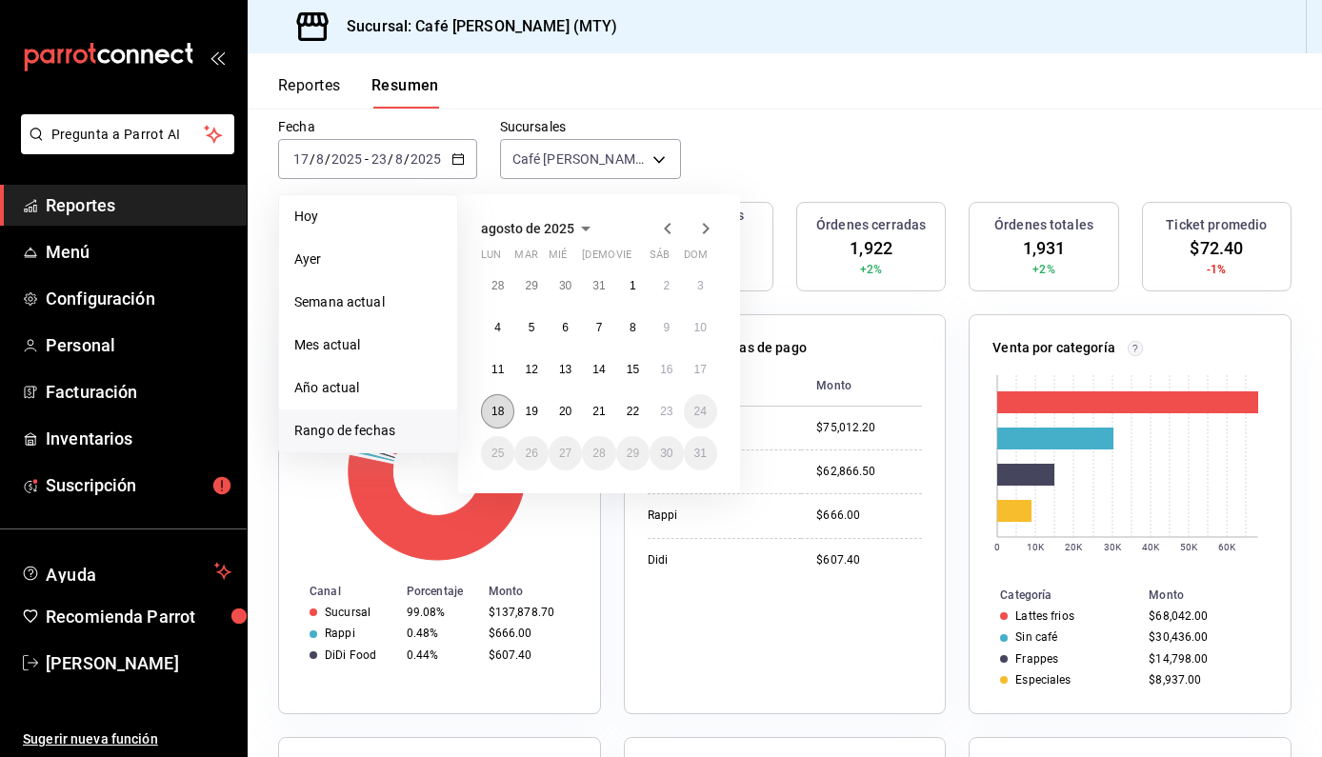
click at [498, 411] on abbr "18" at bounding box center [497, 411] width 12 height 13
click at [631, 409] on abbr "22" at bounding box center [633, 411] width 12 height 13
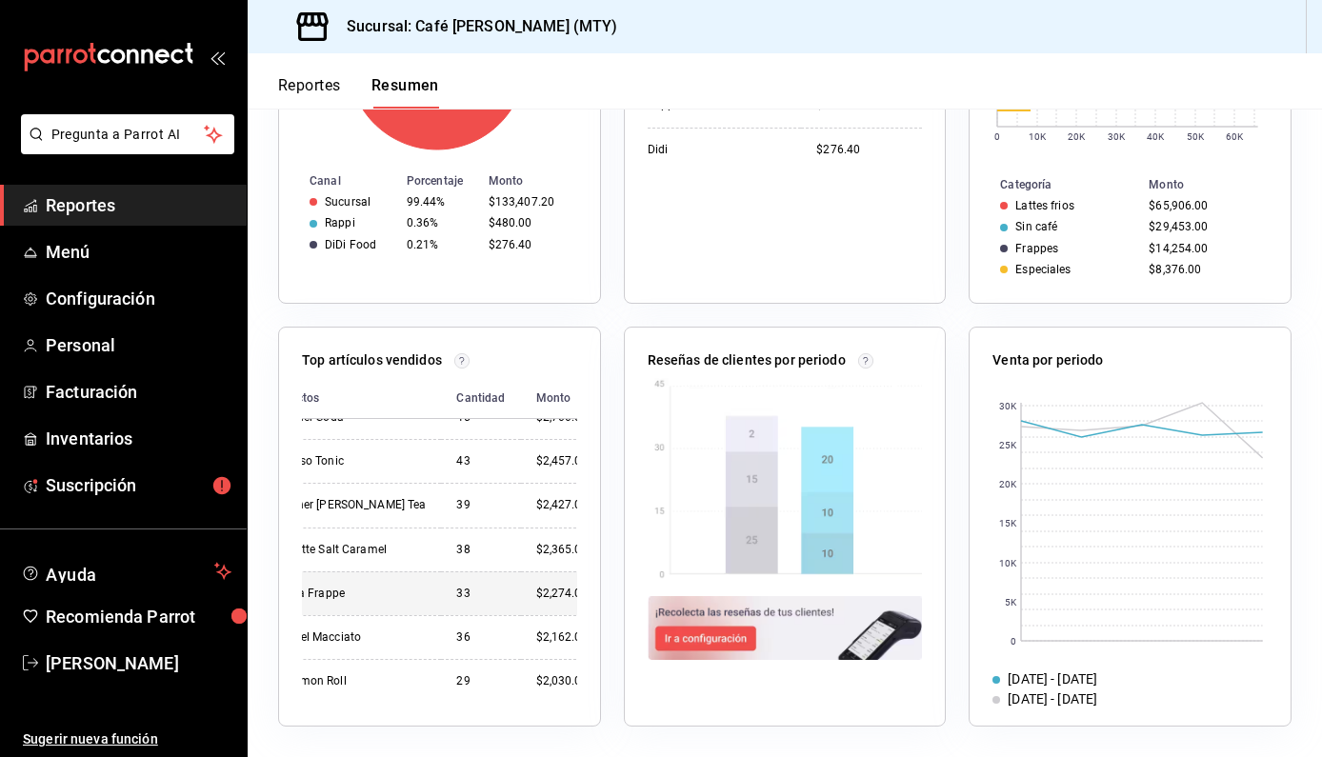
scroll to position [606, 37]
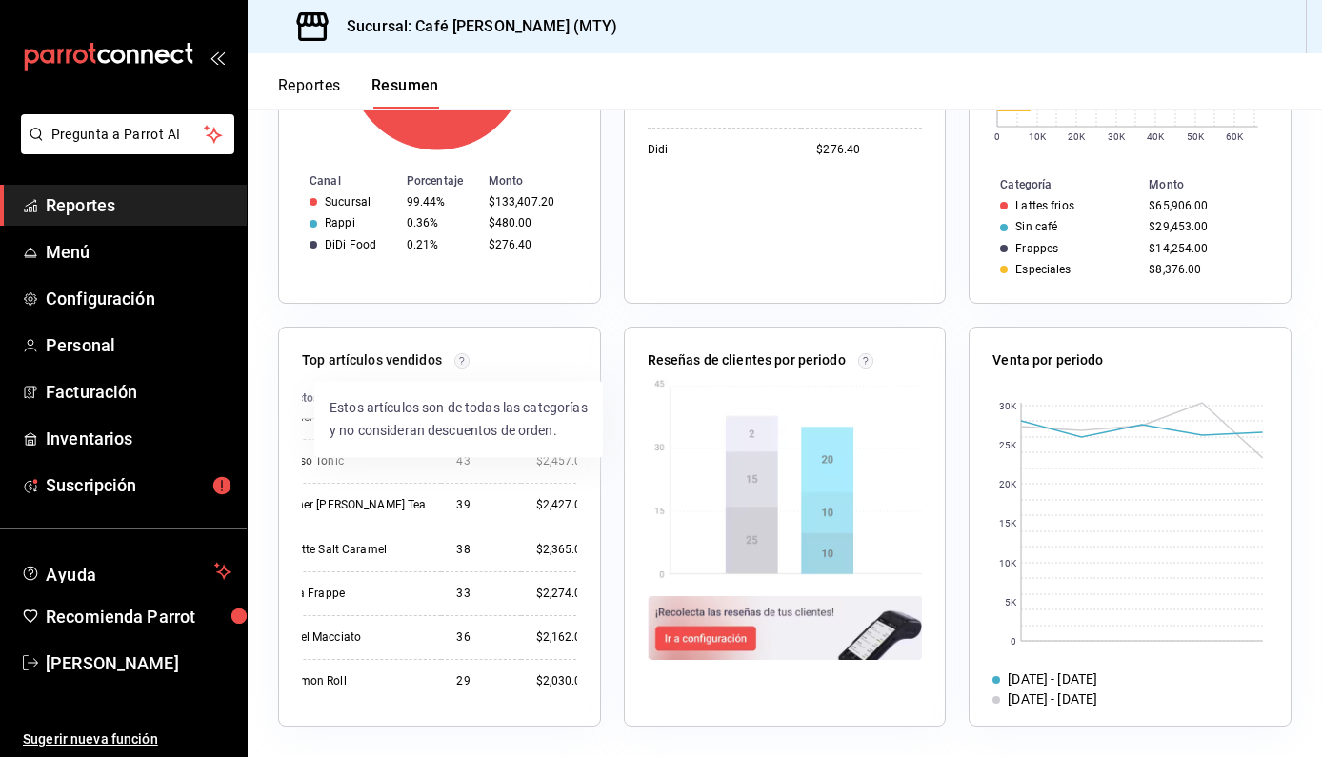
click at [460, 356] on circle at bounding box center [461, 360] width 14 height 14
click at [506, 307] on div "Top artículos vendidos Productos Cantidad Monto Iced Latte Caramel 413 $24,190.…" at bounding box center [428, 515] width 346 height 423
click at [604, 311] on div "Reseñas de clientes por periodo" at bounding box center [774, 515] width 346 height 423
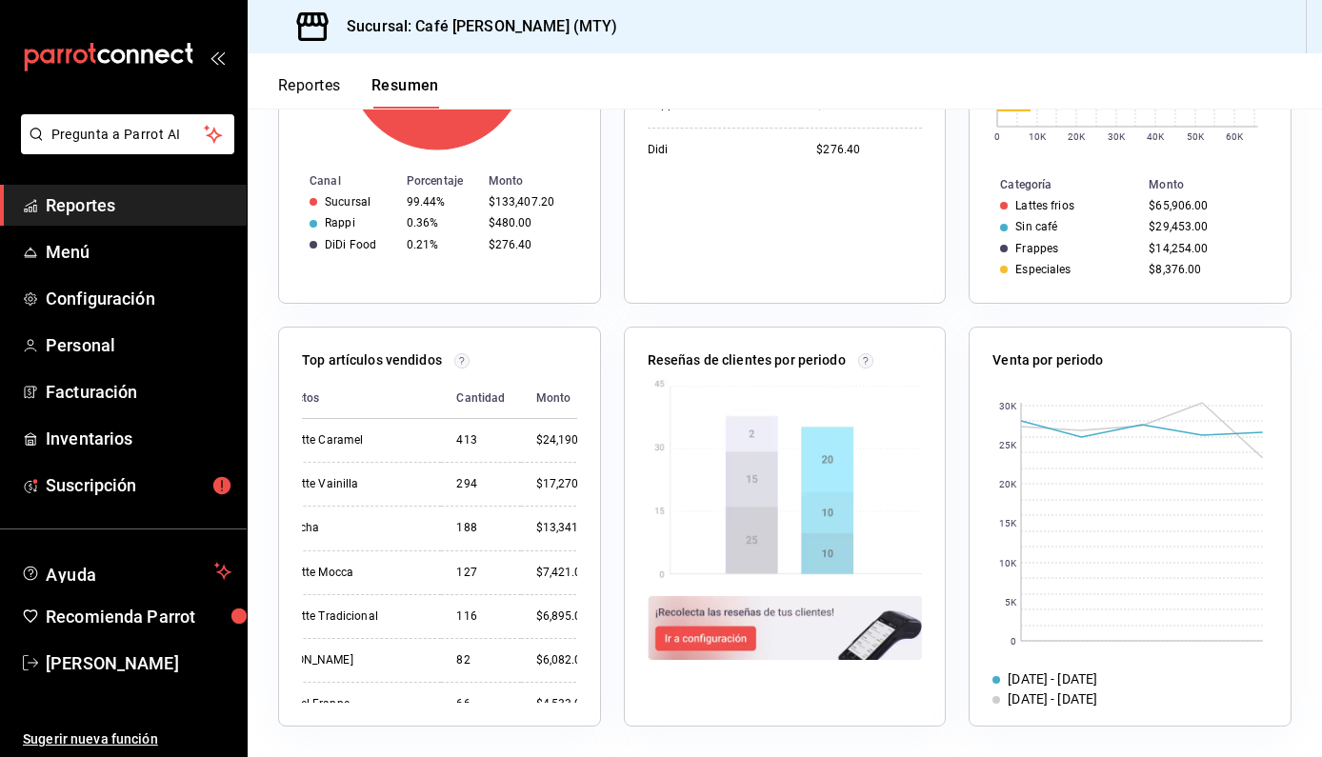
click at [339, 362] on p "Top artículos vendidos" at bounding box center [372, 361] width 140 height 20
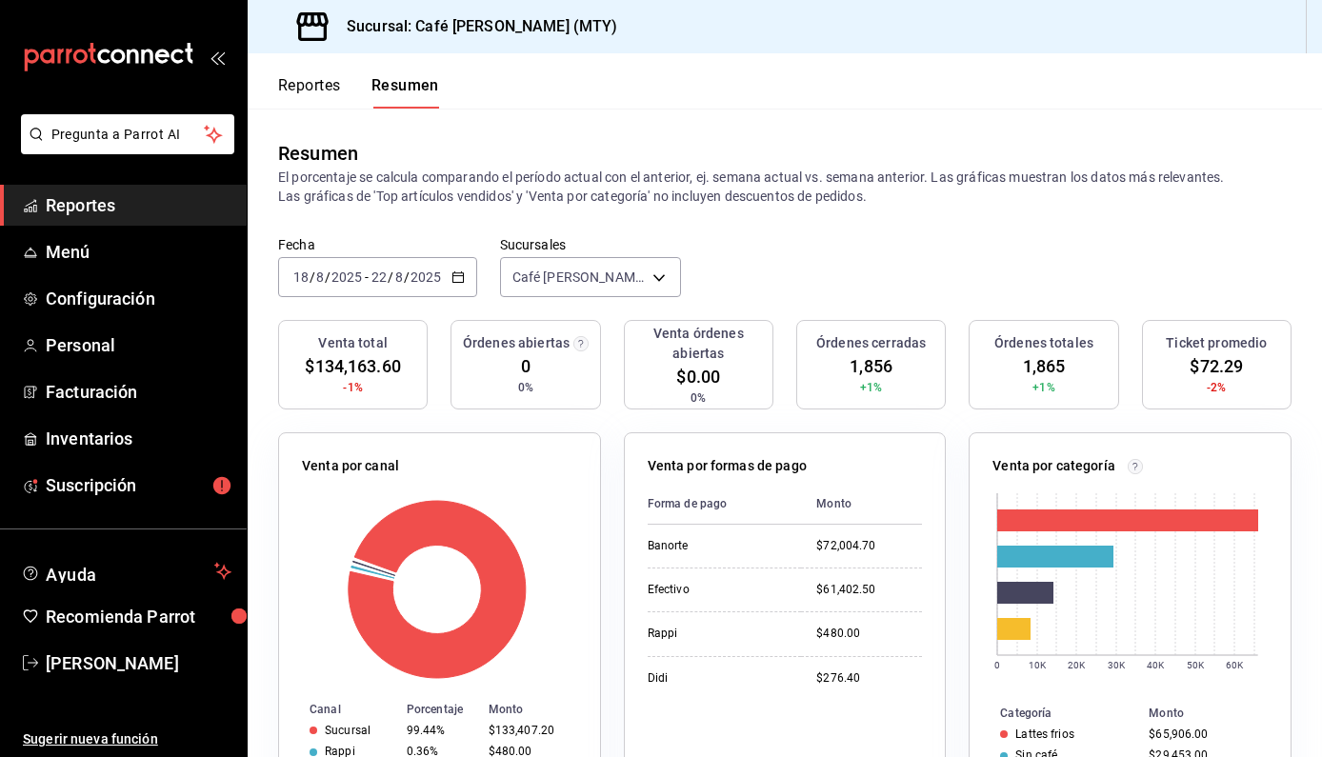
scroll to position [0, 0]
click at [445, 279] on div "2025-08-18 18 / 8 / 2025 - 2025-08-22 22 / 8 / 2025" at bounding box center [377, 277] width 199 height 40
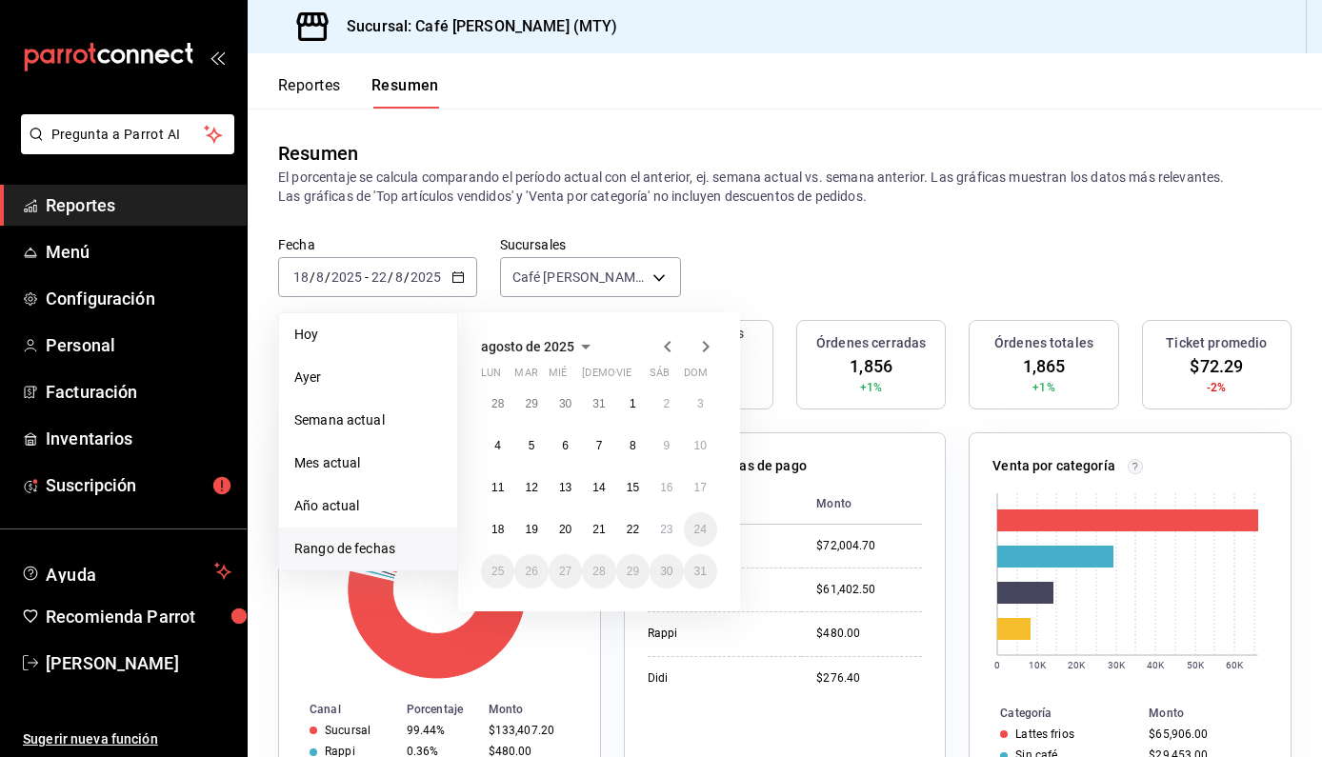
click at [727, 251] on div "Fecha 2025-08-18 18 / 8 / 2025 - 2025-08-22 22 / 8 / 2025 Hoy Ayer Semana actua…" at bounding box center [785, 278] width 1074 height 84
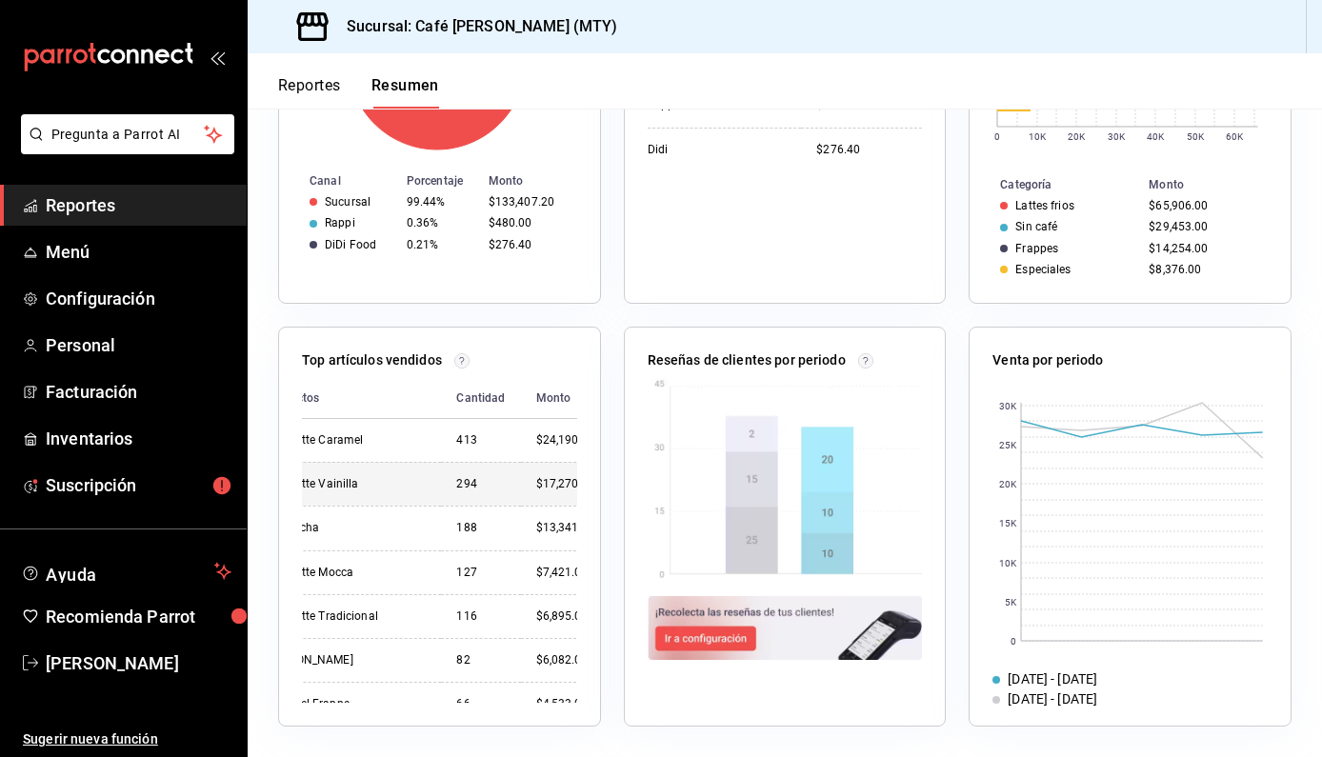
scroll to position [529, 0]
click at [570, 78] on header "Reportes Resumen" at bounding box center [785, 80] width 1074 height 55
click at [76, 257] on span "Menú" at bounding box center [139, 252] width 186 height 26
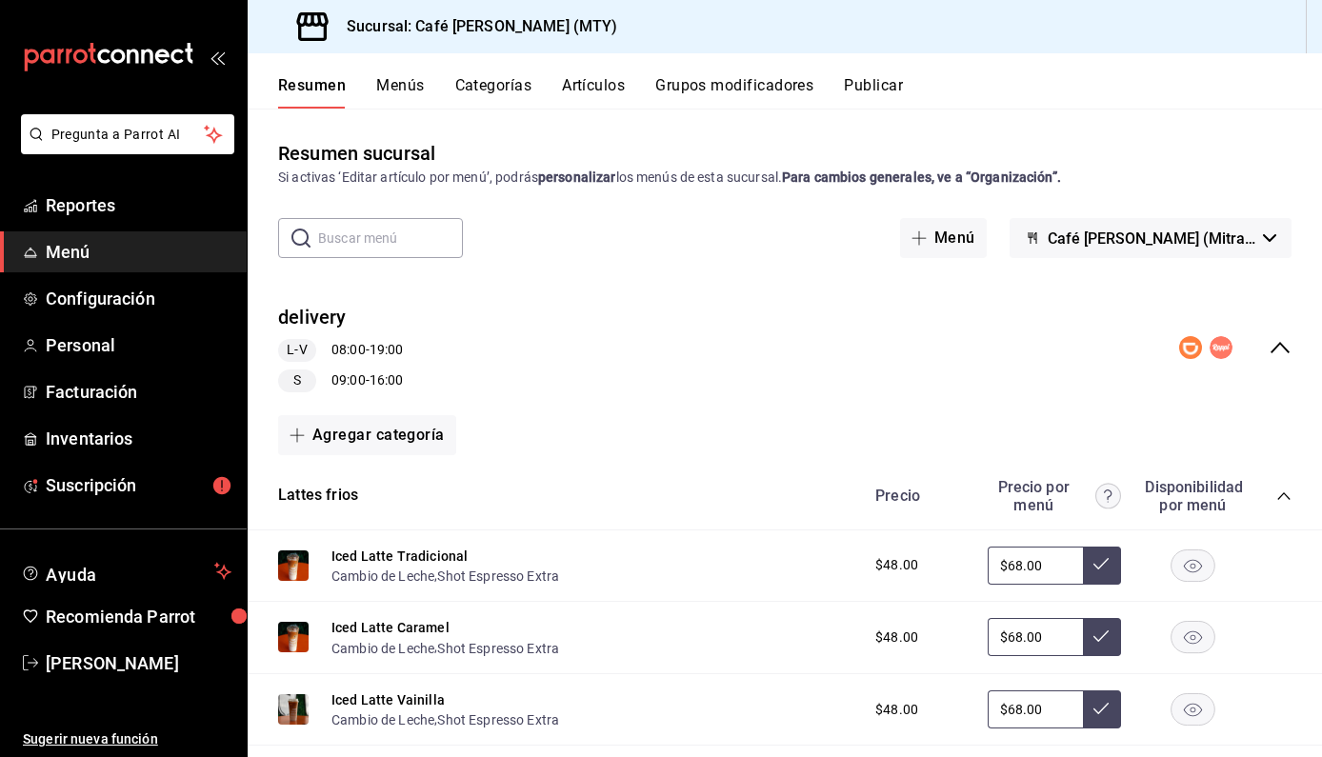
click at [496, 83] on button "Categorías" at bounding box center [493, 92] width 77 height 32
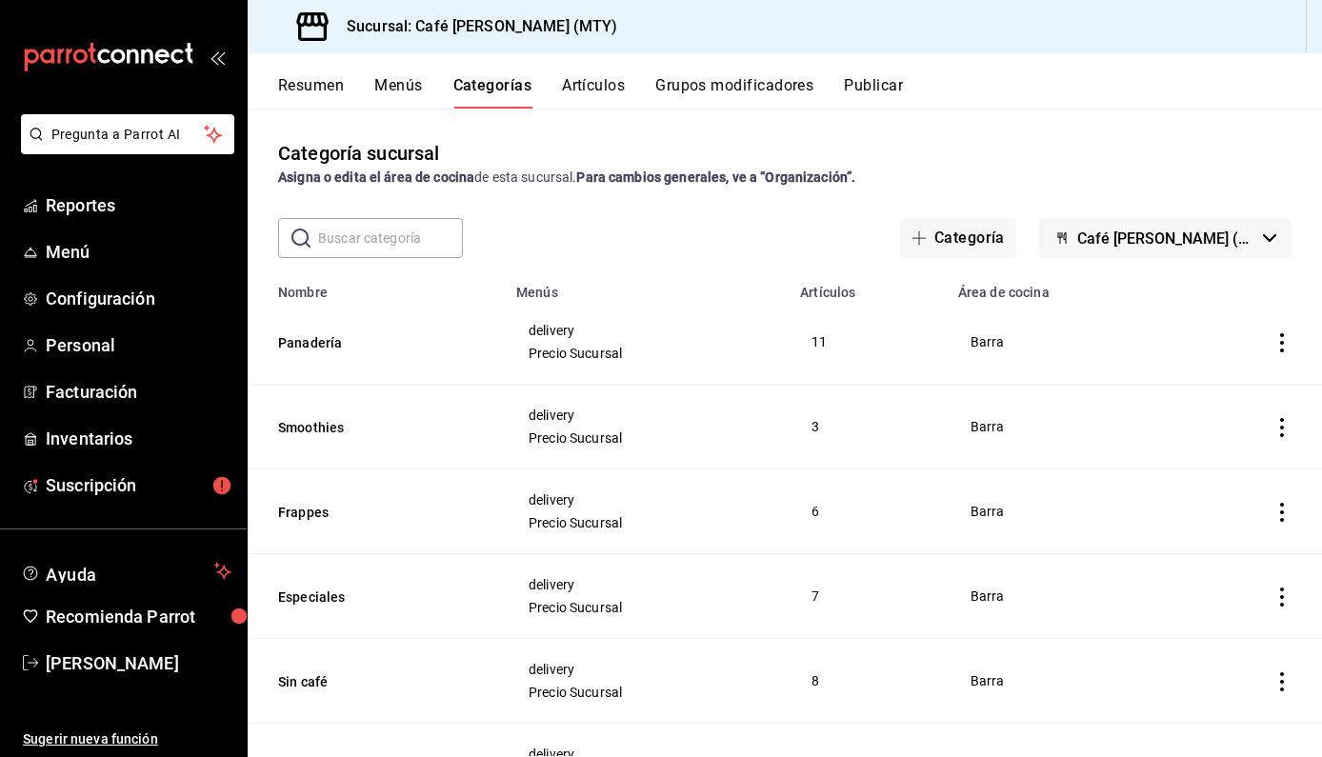
click at [711, 83] on button "Grupos modificadores" at bounding box center [734, 92] width 158 height 32
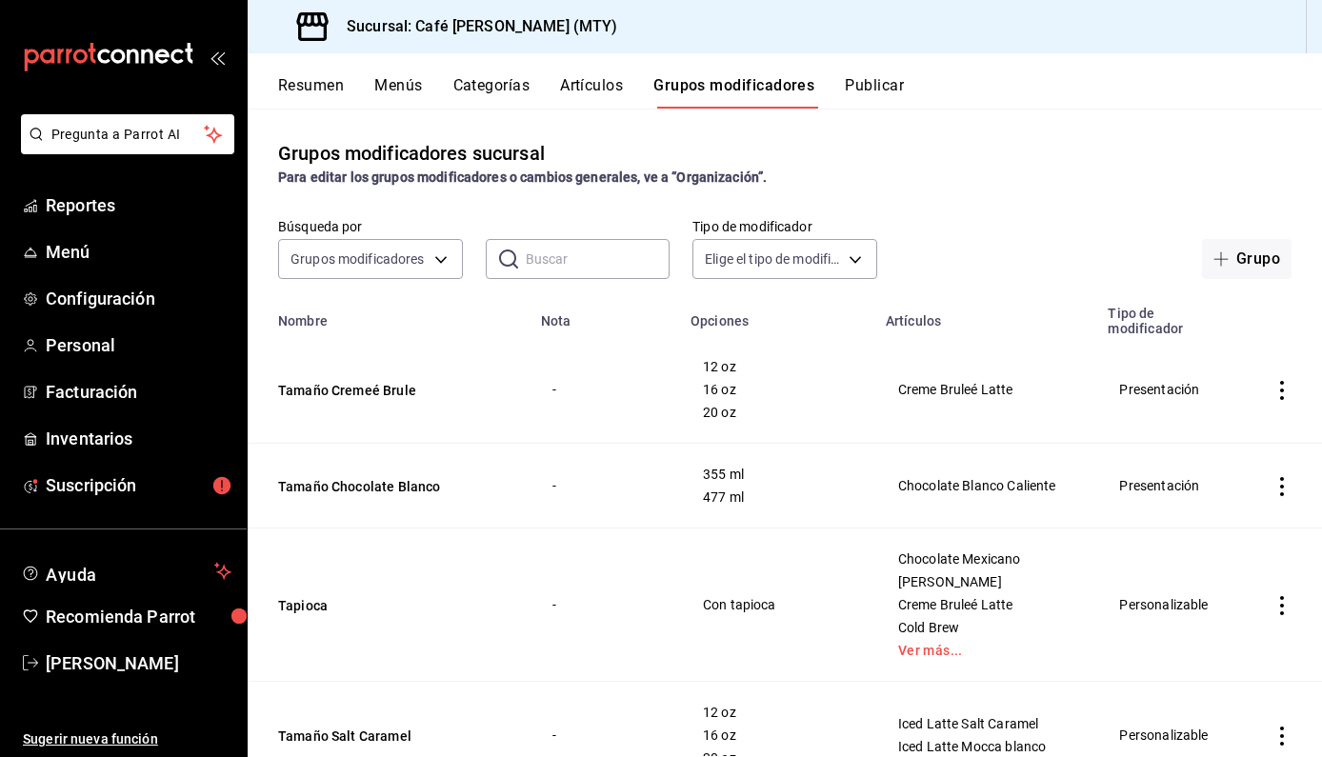
click at [540, 256] on input "text" at bounding box center [598, 259] width 145 height 38
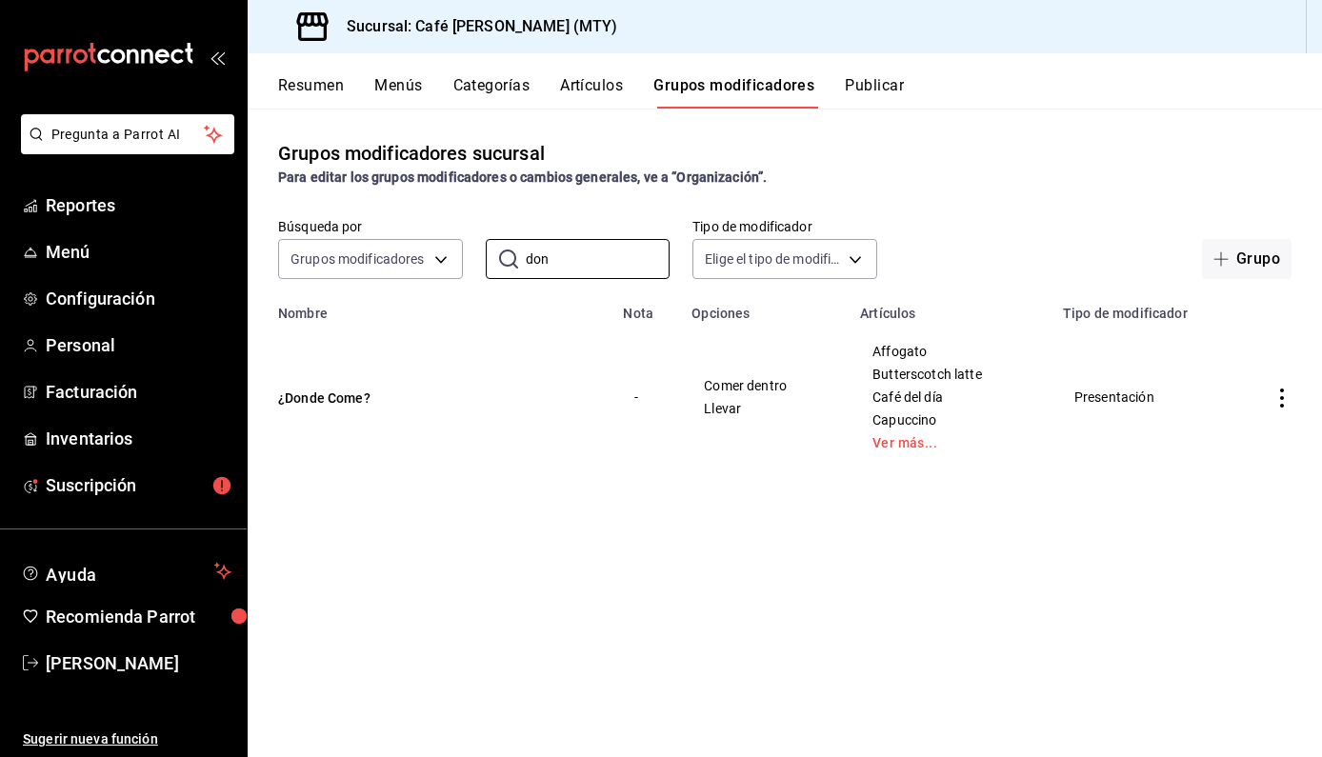
type input "don"
click at [1284, 402] on icon "actions" at bounding box center [1282, 398] width 19 height 19
click at [1224, 521] on span "Eliminar" at bounding box center [1224, 518] width 49 height 15
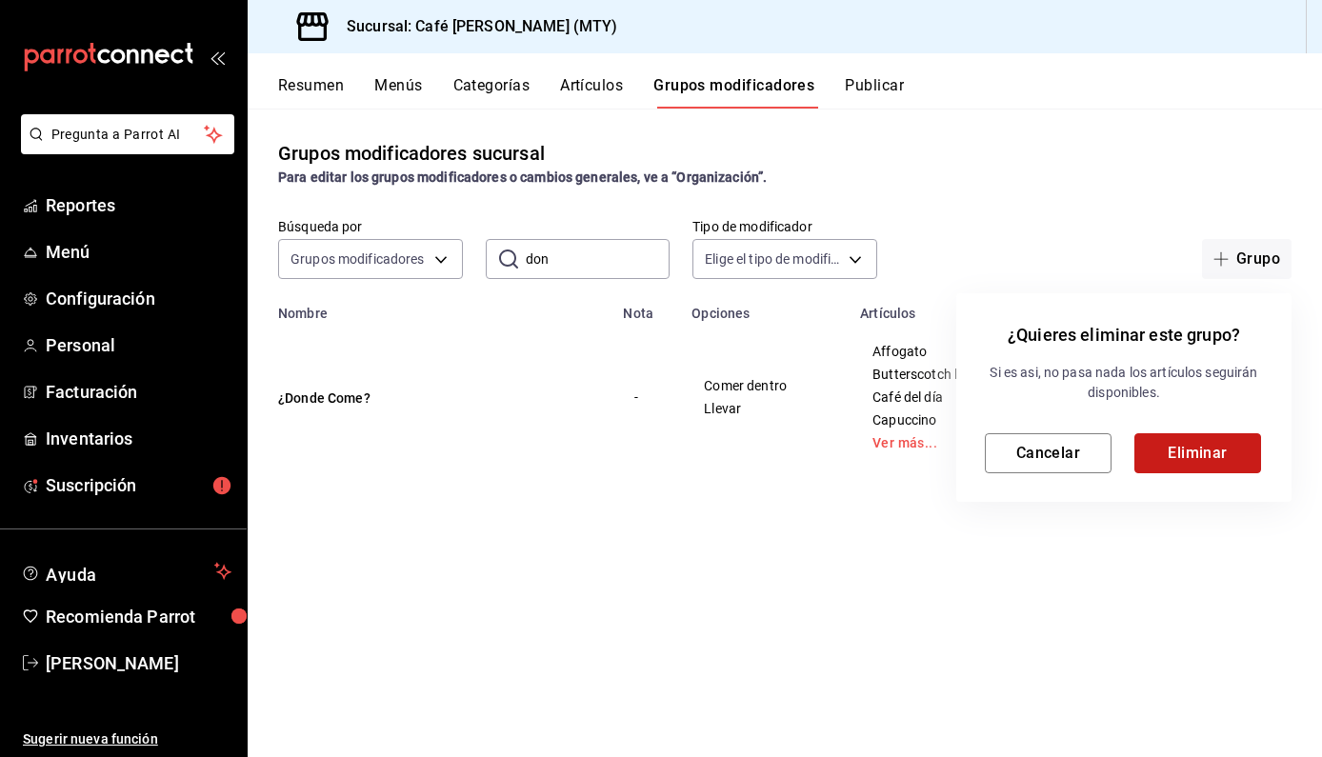
click at [1208, 440] on button "Eliminar" at bounding box center [1197, 453] width 127 height 40
